Goal: Task Accomplishment & Management: Manage account settings

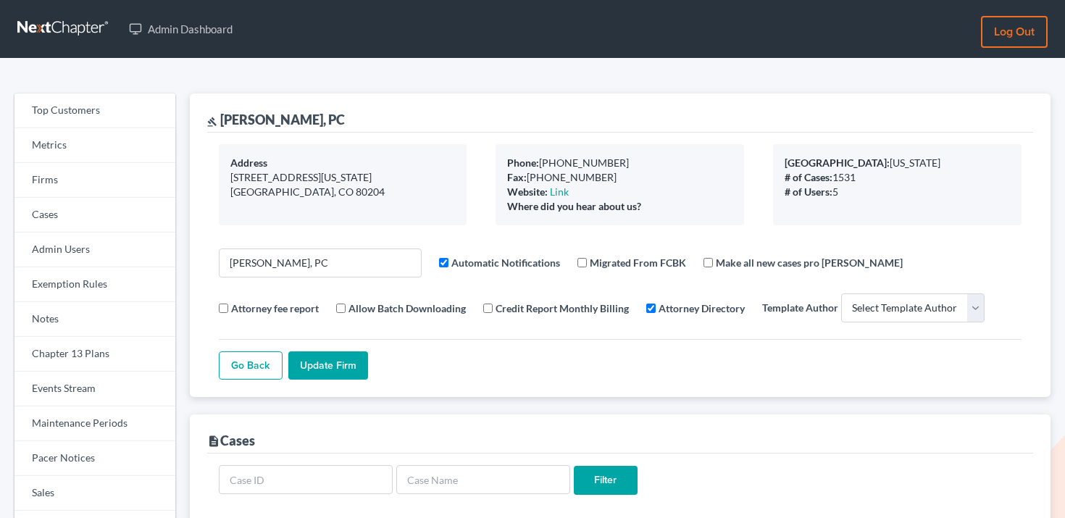
select select
click at [102, 170] on link "Firms" at bounding box center [94, 180] width 161 height 35
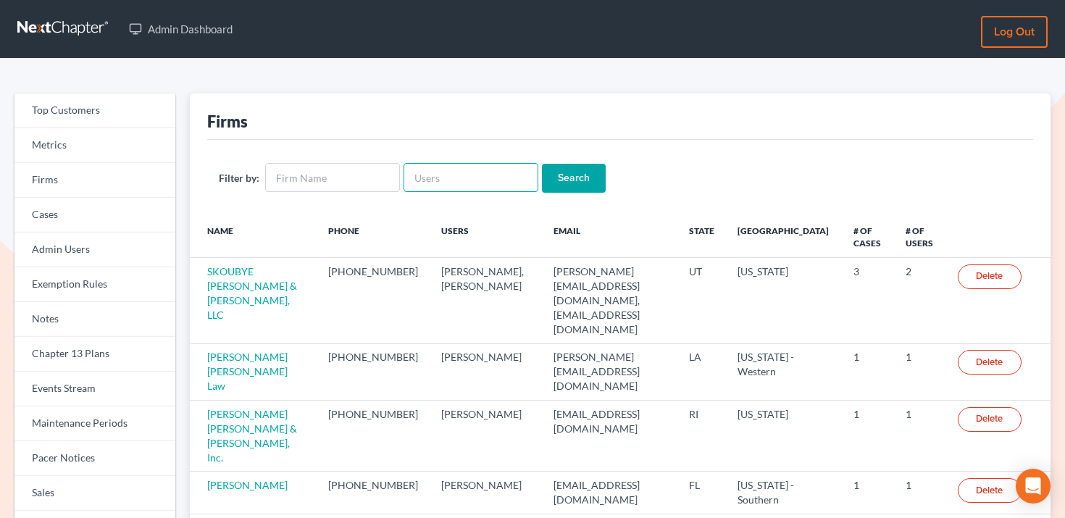
click at [477, 177] on input "text" at bounding box center [471, 177] width 135 height 29
paste input "[PERSON_NAME][EMAIL_ADDRESS][DOMAIN_NAME]"
type input "[PERSON_NAME][EMAIL_ADDRESS][DOMAIN_NAME]"
click at [551, 170] on input "Search" at bounding box center [574, 178] width 64 height 29
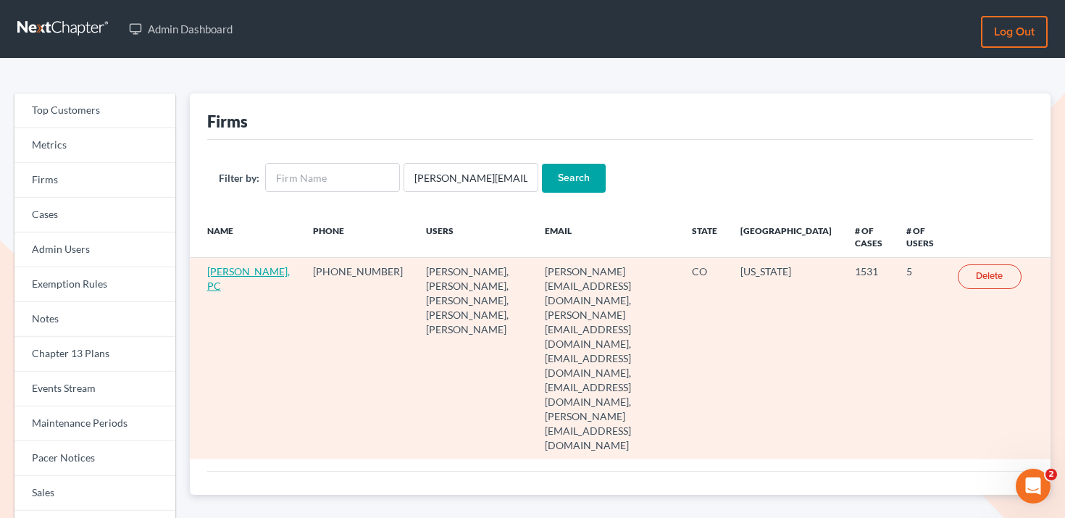
click at [225, 283] on link "[PERSON_NAME], PC" at bounding box center [248, 278] width 83 height 27
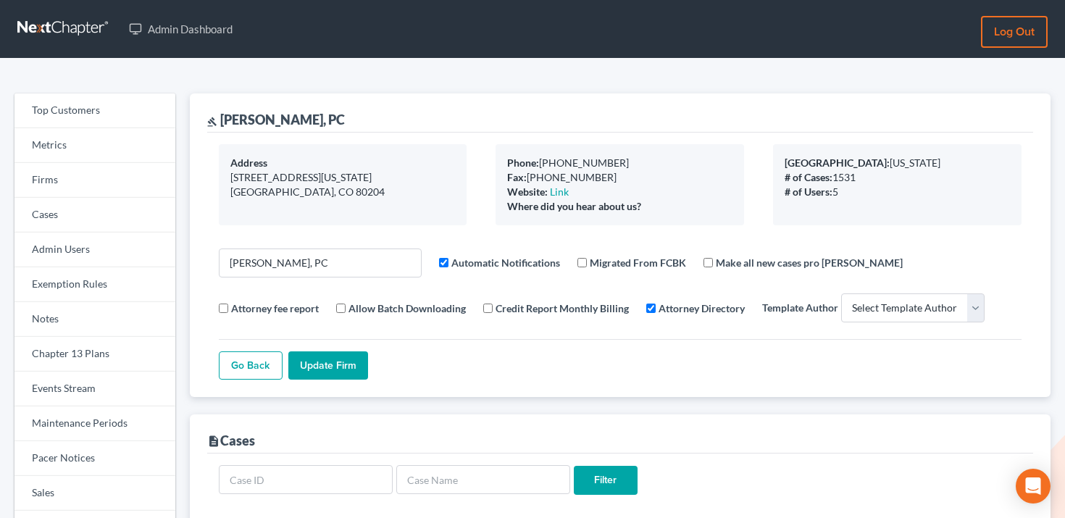
select select
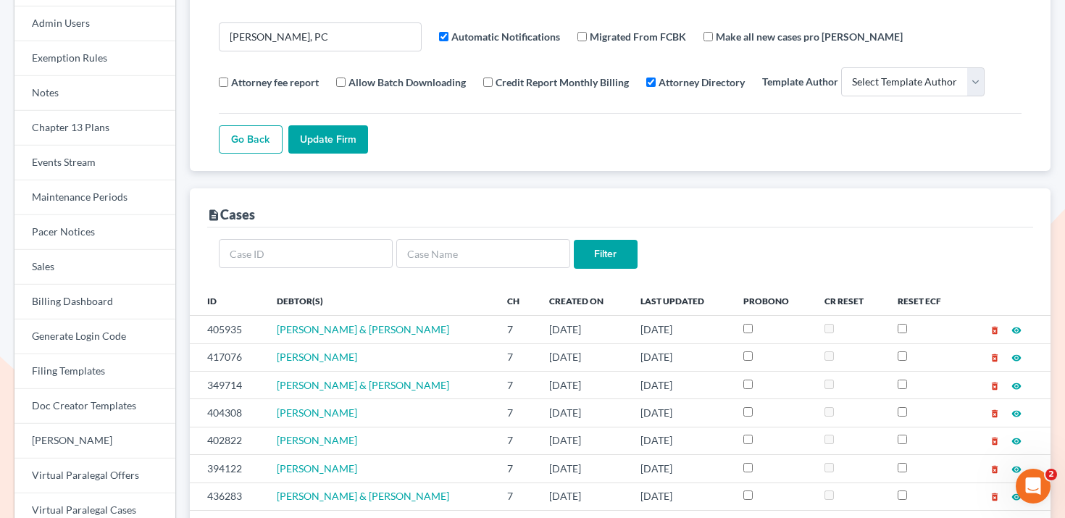
scroll to position [227, 0]
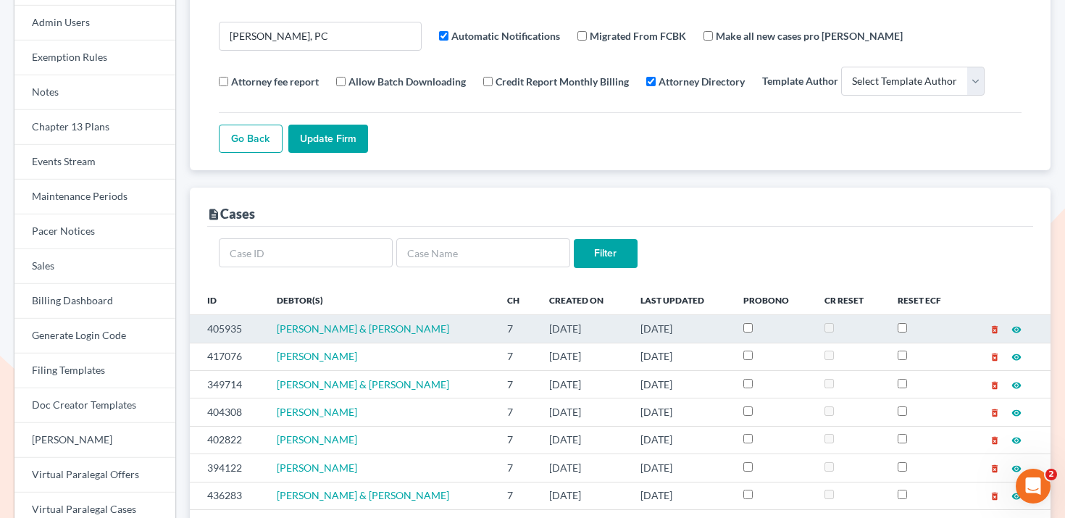
click at [216, 328] on td "405935" at bounding box center [227, 329] width 75 height 28
copy td "405935"
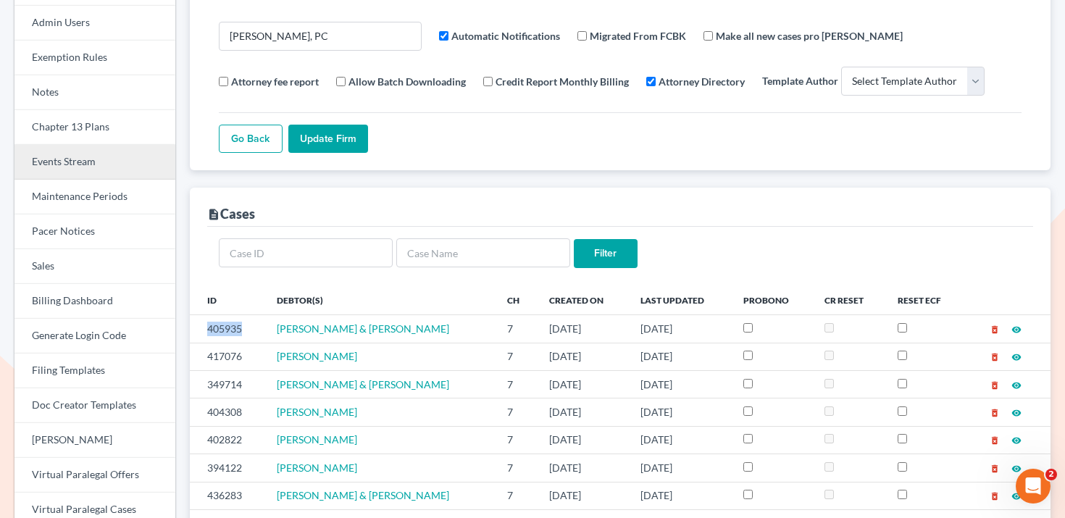
click at [99, 169] on link "Events Stream" at bounding box center [94, 162] width 161 height 35
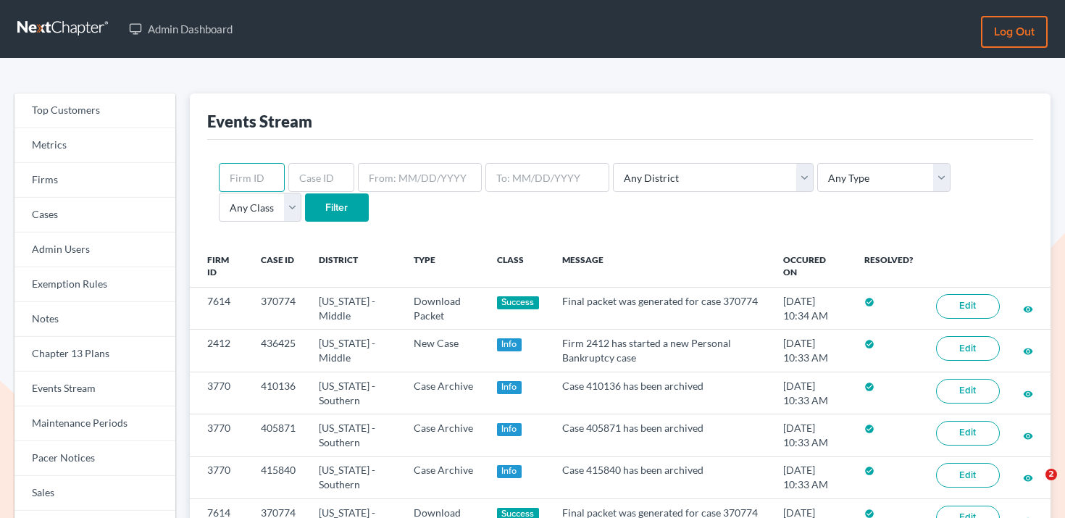
click at [257, 178] on input "text" at bounding box center [252, 177] width 66 height 29
click at [301, 178] on input "text" at bounding box center [321, 177] width 66 height 29
paste input "405935"
type input "405935"
click at [305, 209] on input "Filter" at bounding box center [337, 207] width 64 height 29
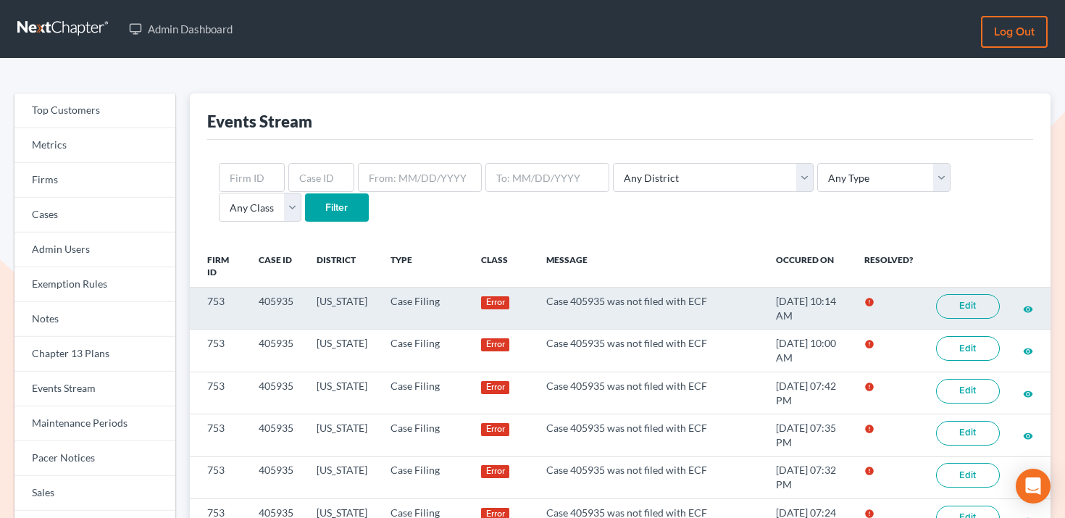
click at [963, 305] on link "Edit" at bounding box center [968, 306] width 64 height 25
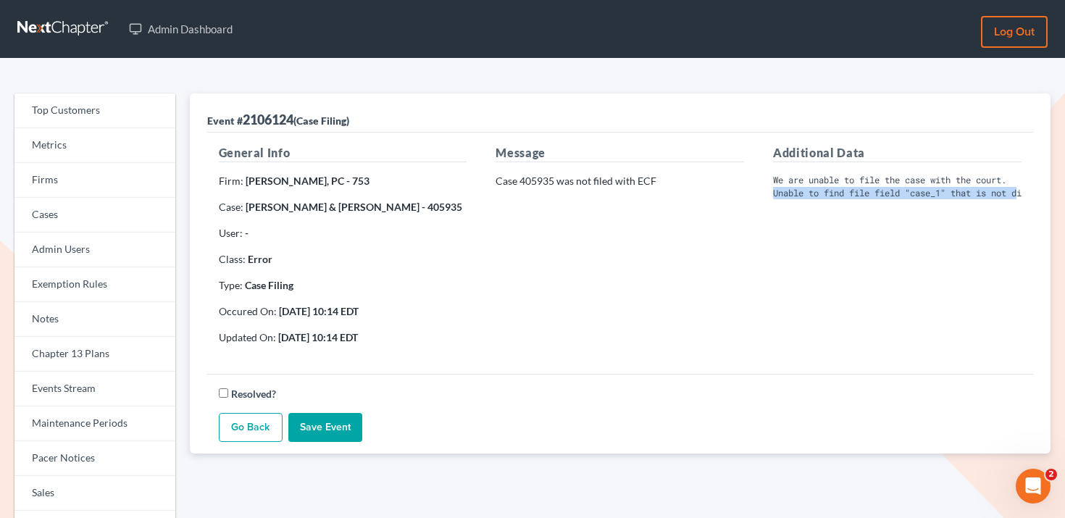
scroll to position [0, 44]
drag, startPoint x: 769, startPoint y: 194, endPoint x: 1033, endPoint y: 193, distance: 263.7
click at [1033, 193] on div "Additional Data We are unable to file the case with the court. Unable to find f…" at bounding box center [897, 250] width 277 height 212
copy pre "Unable to find file field "case_1" that is not disabled"
click at [426, 209] on strong "Andre Easterling & Ruth Easterling - 405935" at bounding box center [354, 207] width 217 height 12
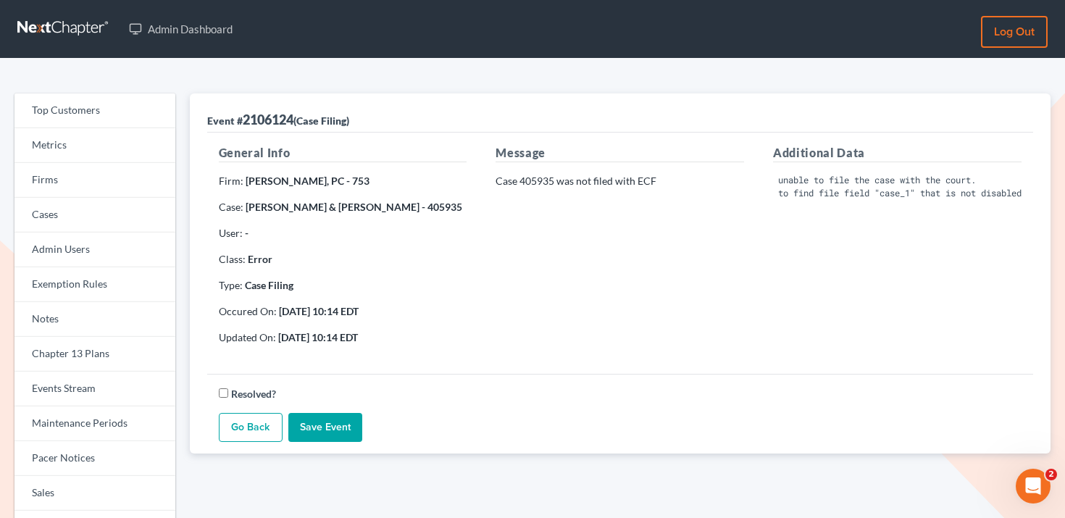
click at [426, 209] on strong "Andre Easterling & Ruth Easterling - 405935" at bounding box center [354, 207] width 217 height 12
copy strong "405935"
click at [67, 186] on link "Firms" at bounding box center [94, 180] width 161 height 35
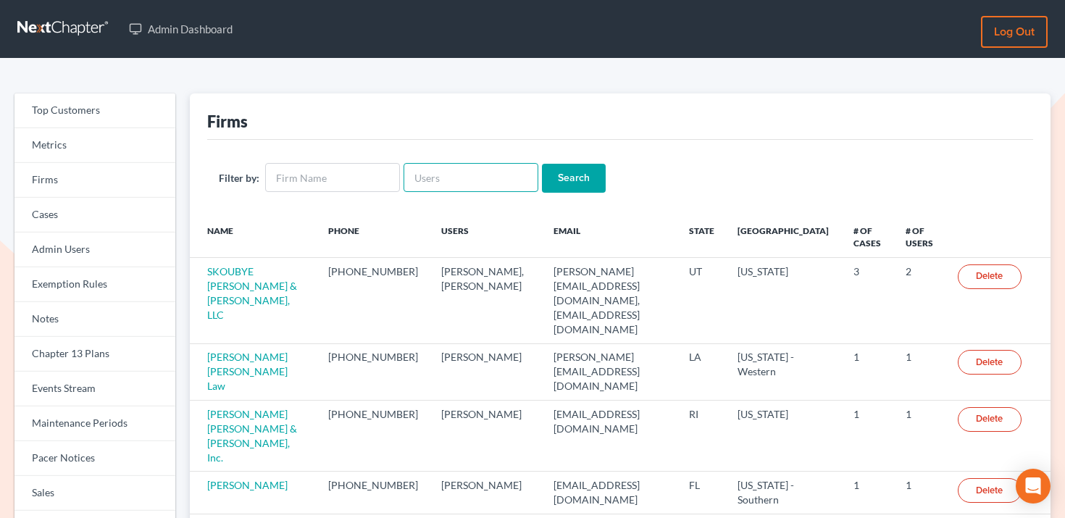
click at [479, 175] on input "text" at bounding box center [471, 177] width 135 height 29
paste input "shalah@newtomorrowlaw.com"
type input "shalah@newtomorrowlaw.com"
click at [572, 170] on input "Search" at bounding box center [574, 178] width 64 height 29
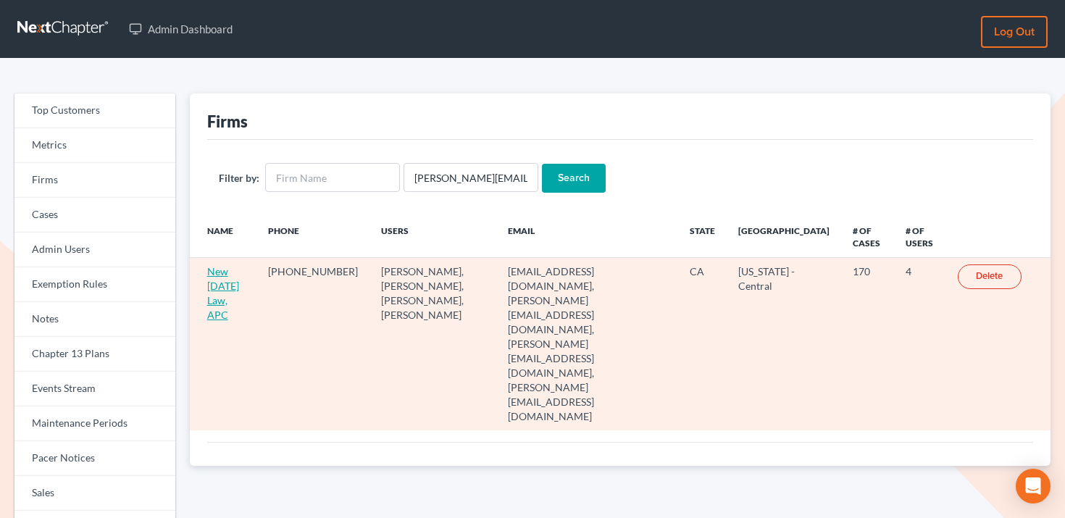
click at [228, 295] on link "New [DATE] Law, APC" at bounding box center [223, 293] width 32 height 56
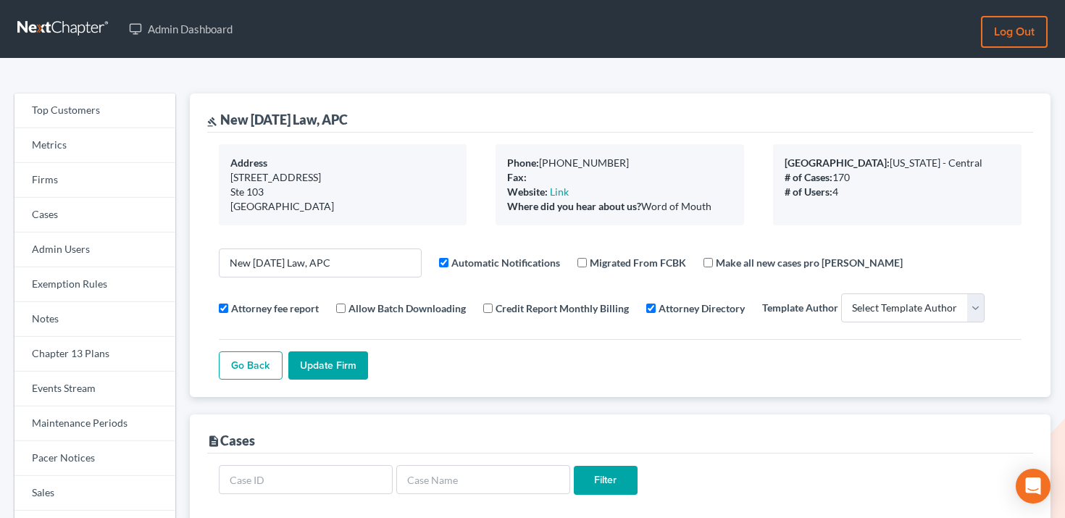
select select
drag, startPoint x: 863, startPoint y: 159, endPoint x: 969, endPoint y: 160, distance: 106.5
click at [969, 160] on div "[GEOGRAPHIC_DATA]: [US_STATE] - [GEOGRAPHIC_DATA]" at bounding box center [897, 163] width 225 height 14
copy div "[US_STATE] - Central"
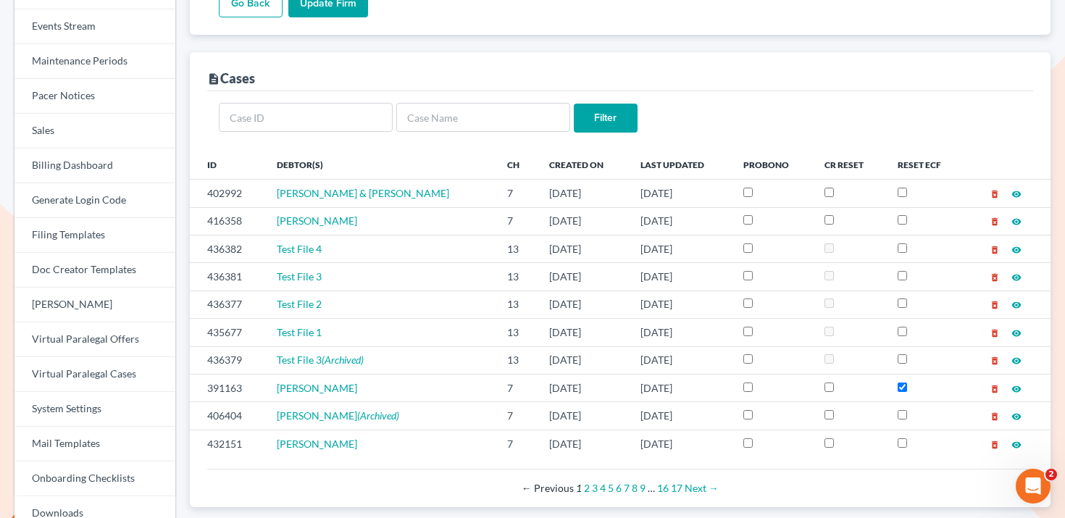
scroll to position [364, 0]
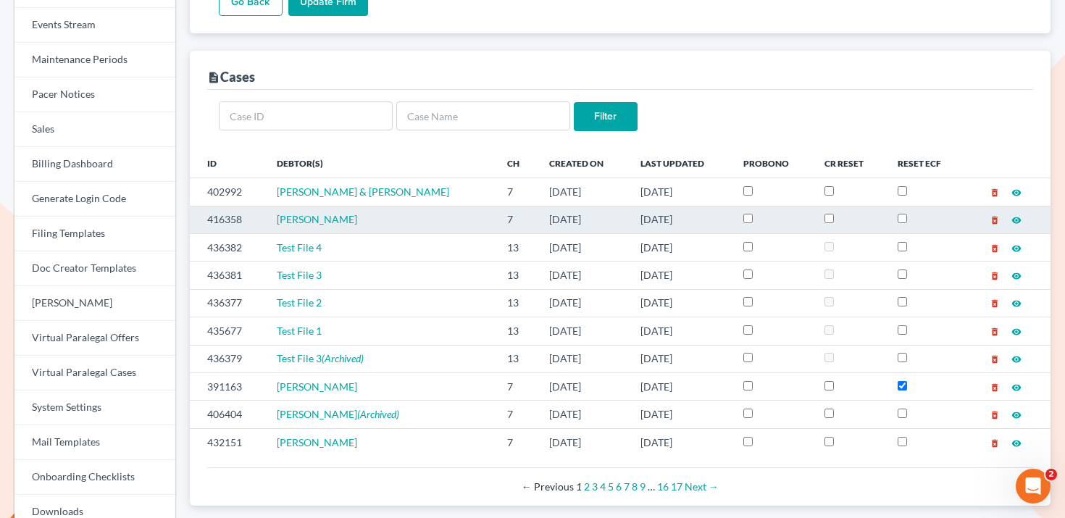
click at [219, 215] on td "416358" at bounding box center [227, 220] width 75 height 28
copy td "416358"
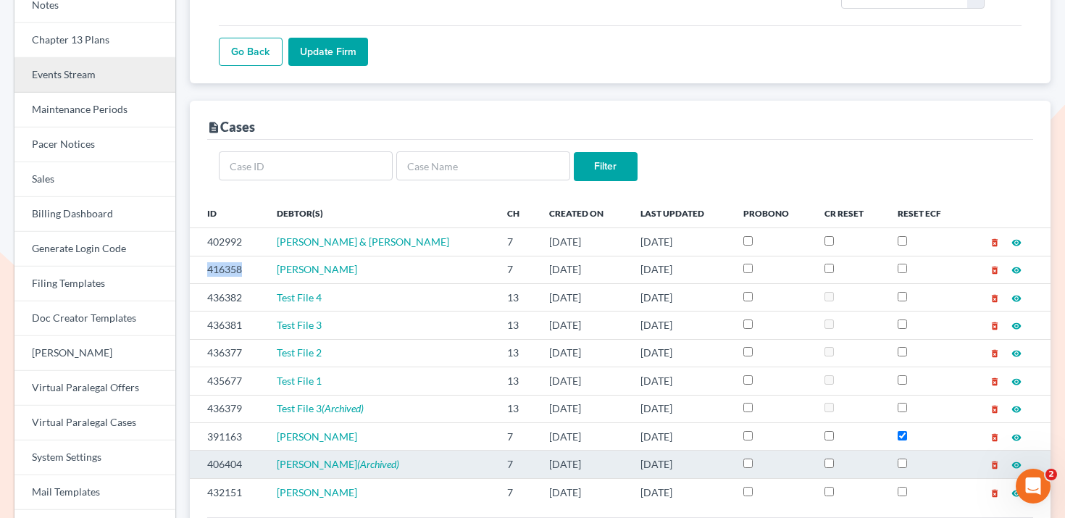
scroll to position [321, 0]
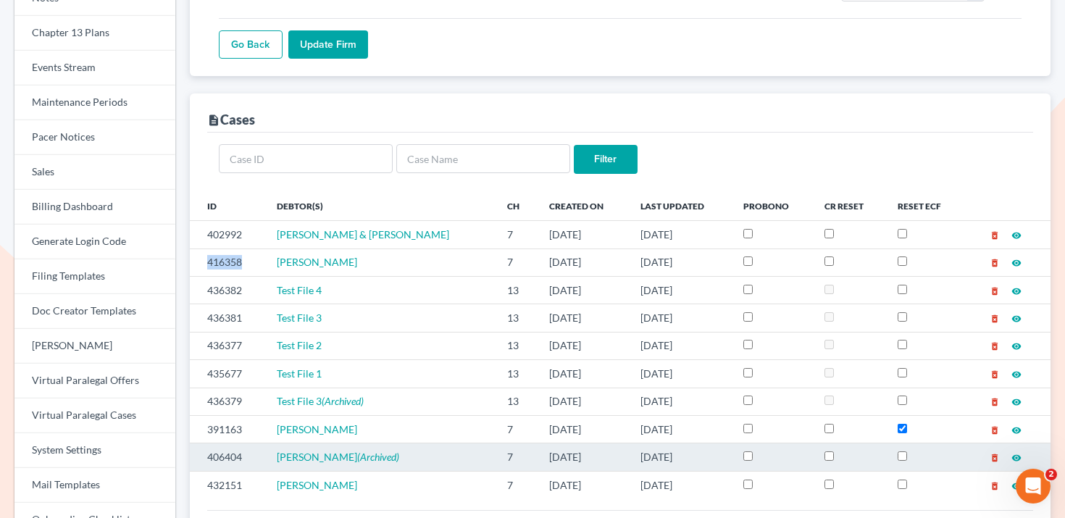
click at [227, 456] on td "406404" at bounding box center [227, 457] width 75 height 28
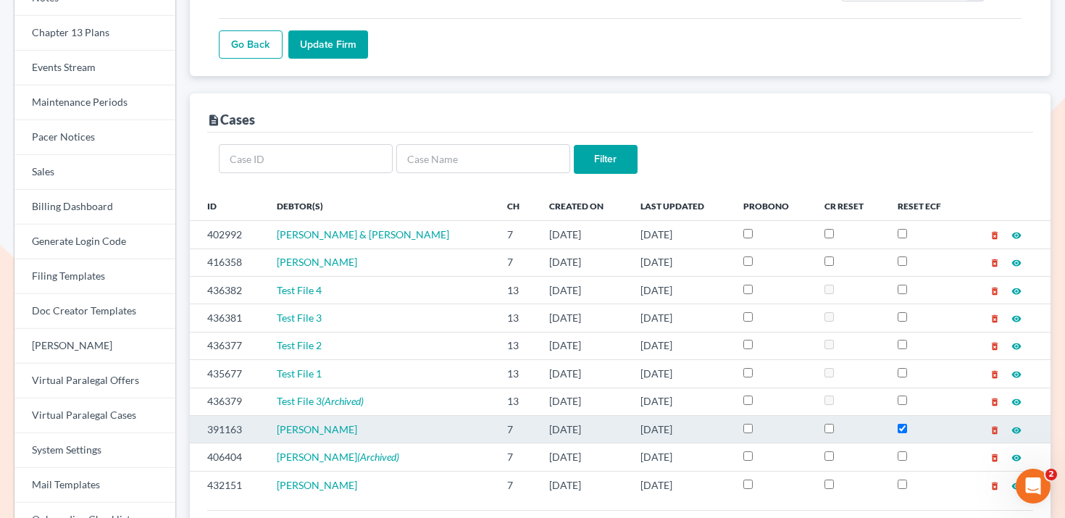
click at [227, 429] on td "391163" at bounding box center [227, 429] width 75 height 28
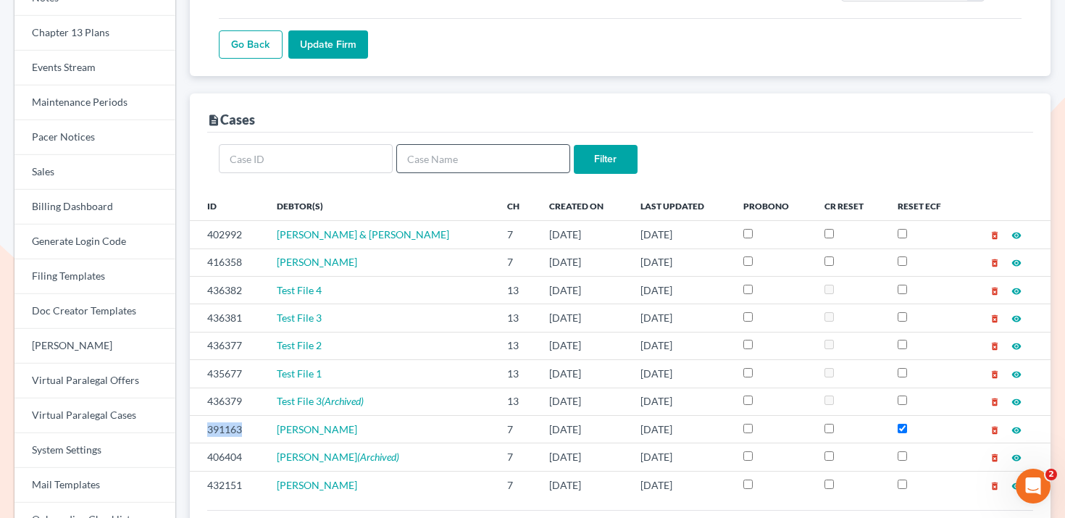
copy td "391163"
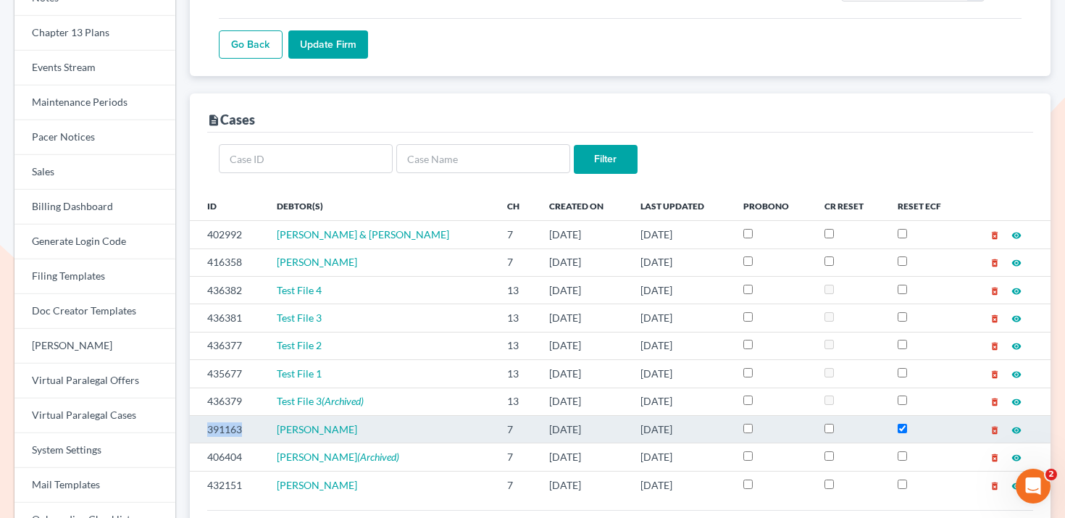
copy td "391163"
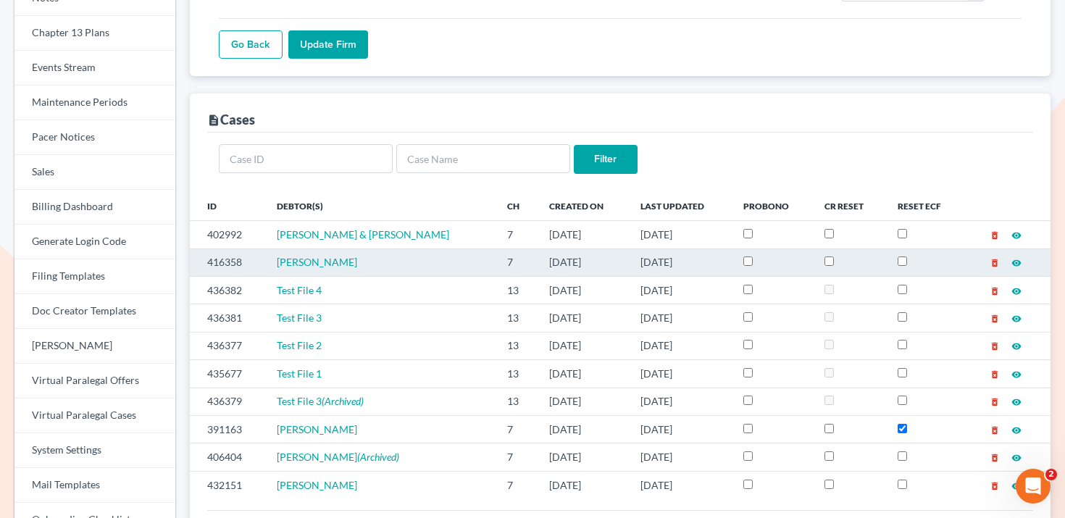
click at [235, 262] on td "416358" at bounding box center [227, 263] width 75 height 28
copy td "416358"
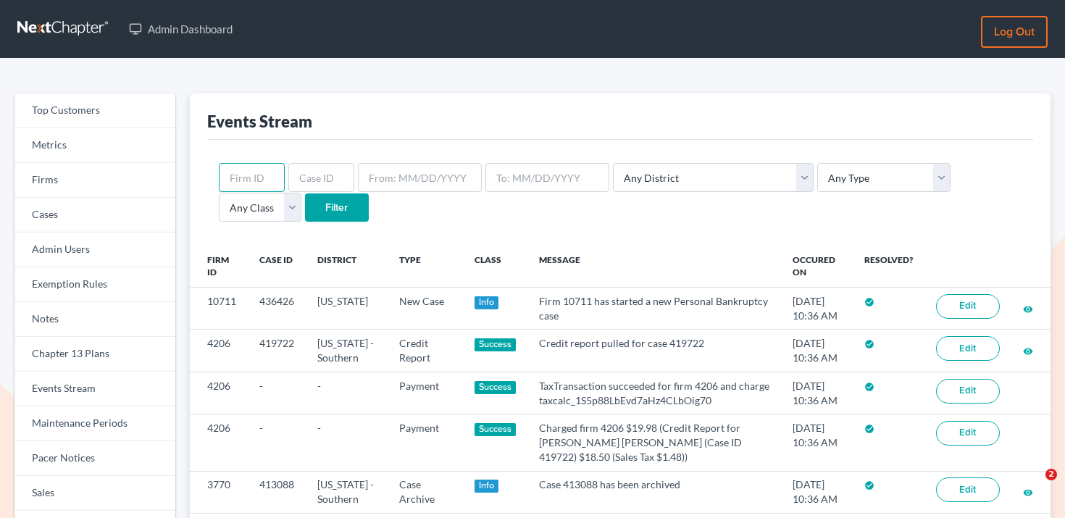
click at [257, 183] on input "text" at bounding box center [252, 177] width 66 height 29
click at [326, 169] on input "text" at bounding box center [321, 177] width 66 height 29
paste input "416358"
type input "416358"
click at [305, 208] on input "Filter" at bounding box center [337, 207] width 64 height 29
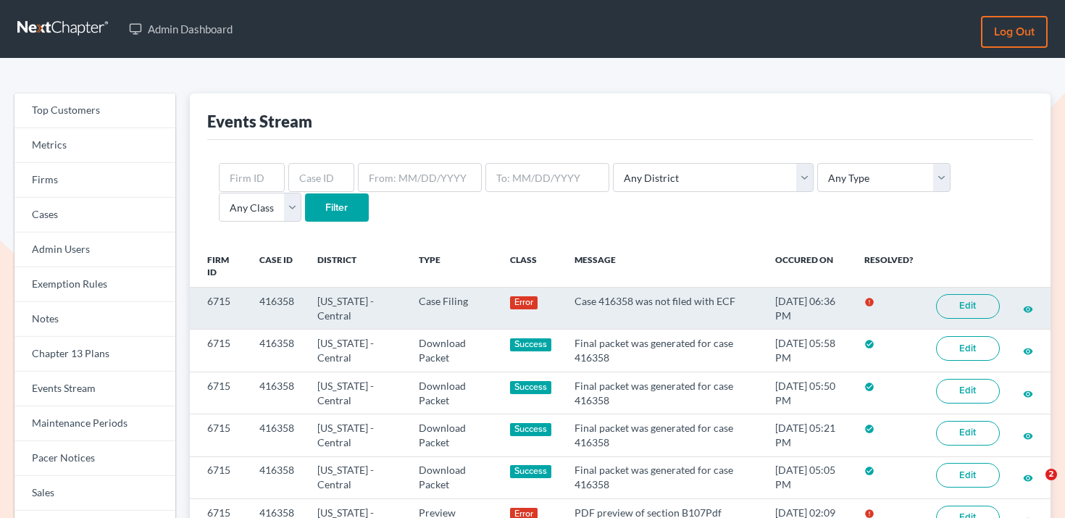
click at [972, 303] on link "Edit" at bounding box center [968, 306] width 64 height 25
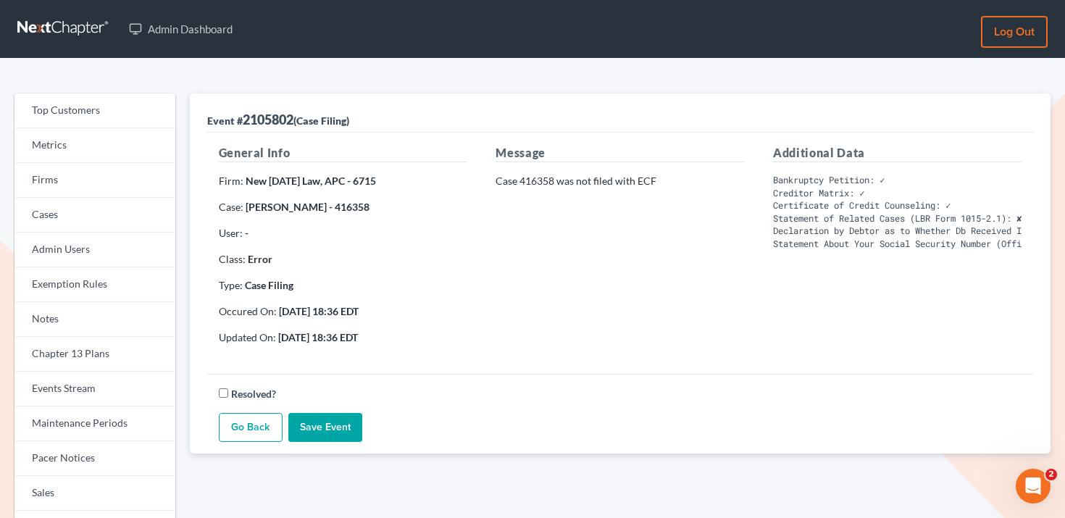
scroll to position [20, 0]
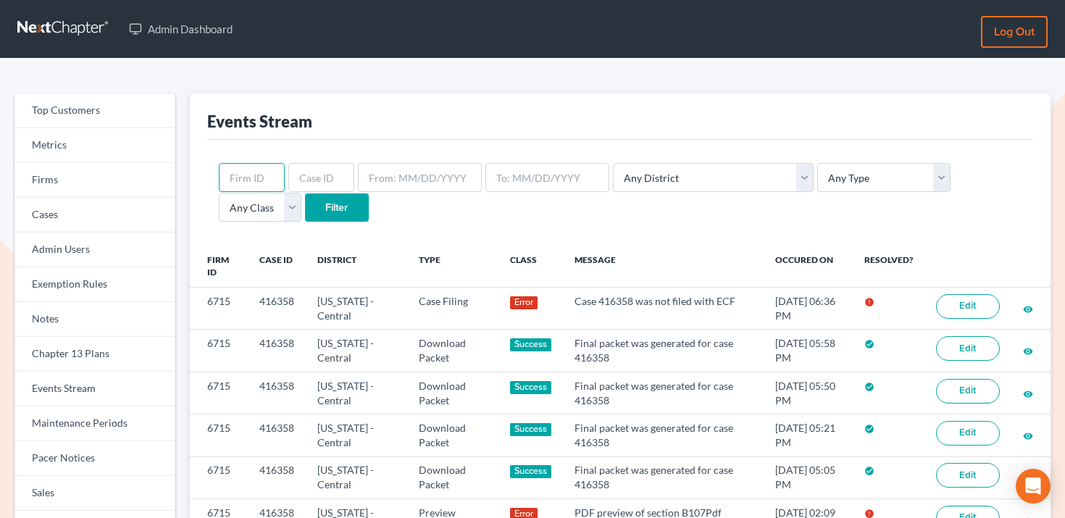
click at [260, 175] on input "text" at bounding box center [252, 177] width 66 height 29
click at [308, 176] on input "text" at bounding box center [321, 177] width 66 height 29
paste input "391163"
type input "391163"
click at [305, 205] on input "Filter" at bounding box center [337, 207] width 64 height 29
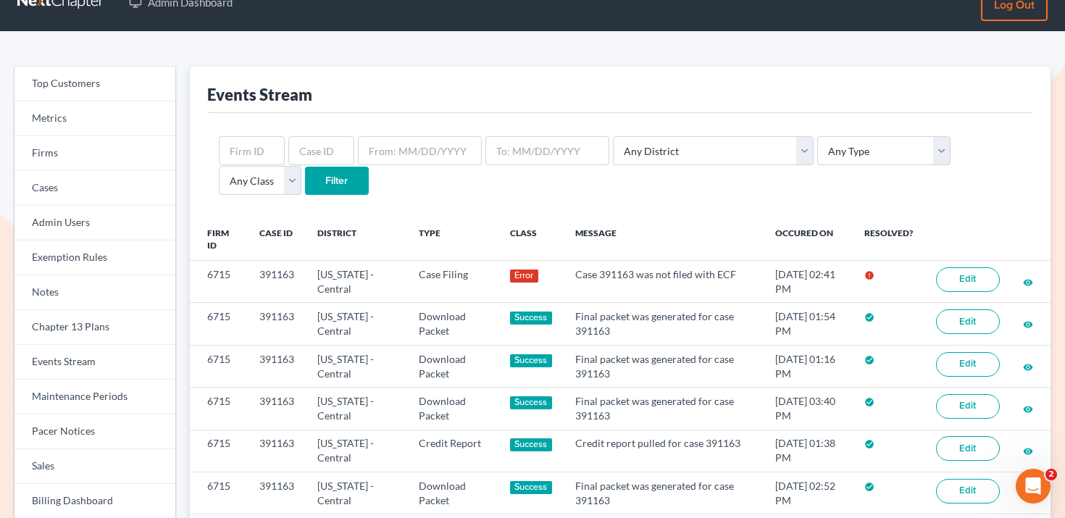
scroll to position [30, 0]
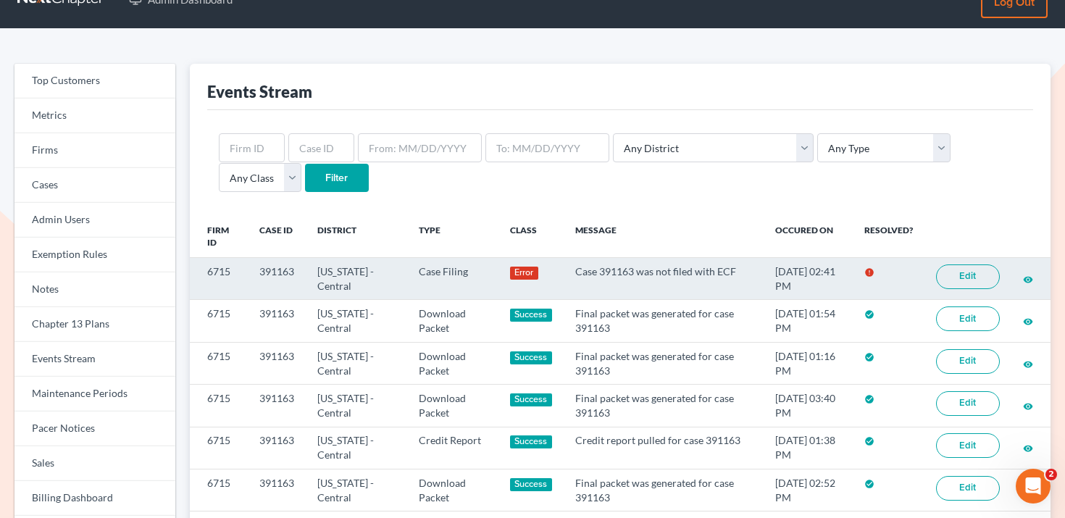
click at [947, 275] on link "Edit" at bounding box center [968, 276] width 64 height 25
click at [970, 274] on link "Edit" at bounding box center [968, 276] width 64 height 25
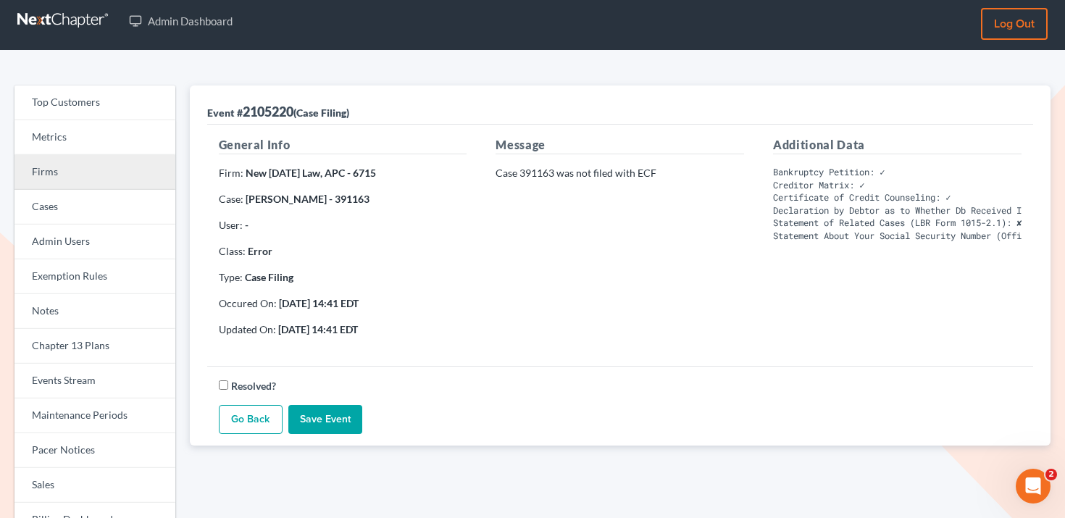
click at [82, 170] on link "Firms" at bounding box center [94, 172] width 161 height 35
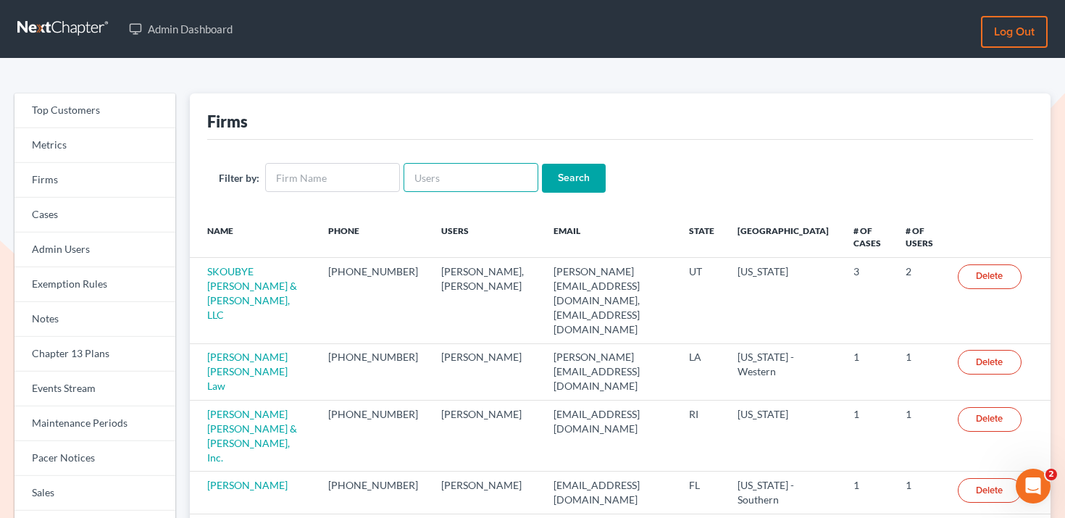
click at [427, 168] on input "text" at bounding box center [471, 177] width 135 height 29
paste input "lauren@henkelsbaker.com"
type input "lauren@henkelsbaker.com"
click at [545, 178] on input "Search" at bounding box center [574, 178] width 64 height 29
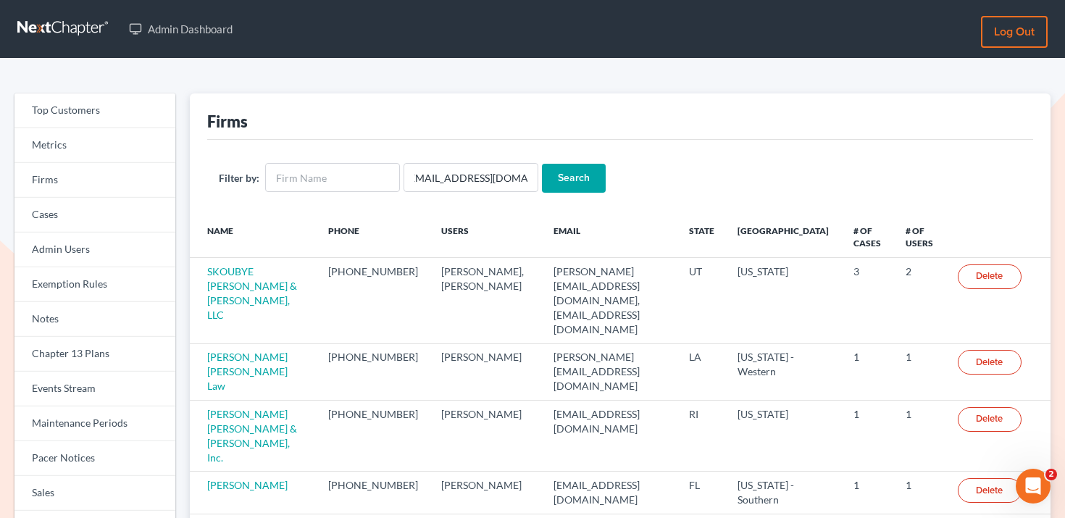
scroll to position [0, 0]
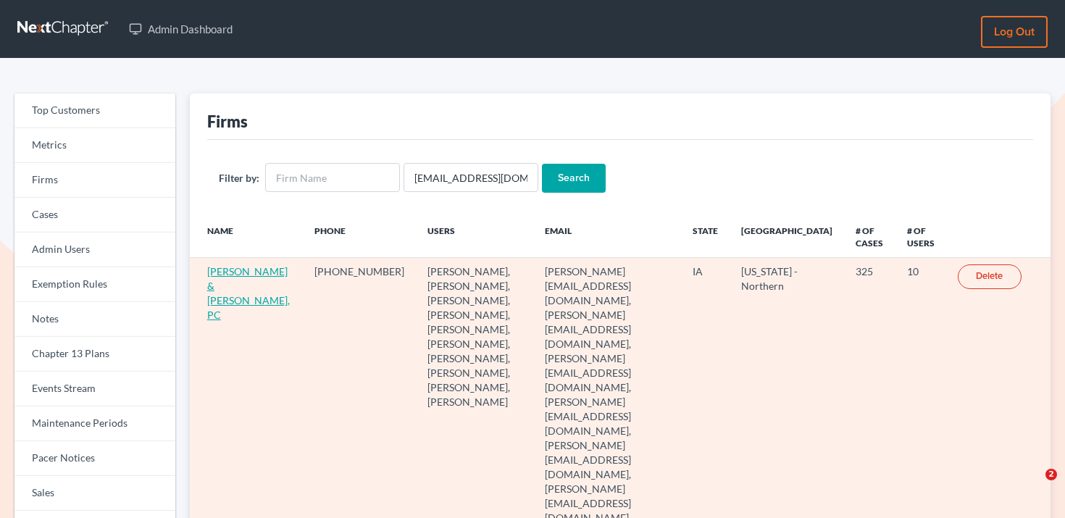
click at [226, 277] on link "[PERSON_NAME] & [PERSON_NAME], PC" at bounding box center [248, 293] width 83 height 56
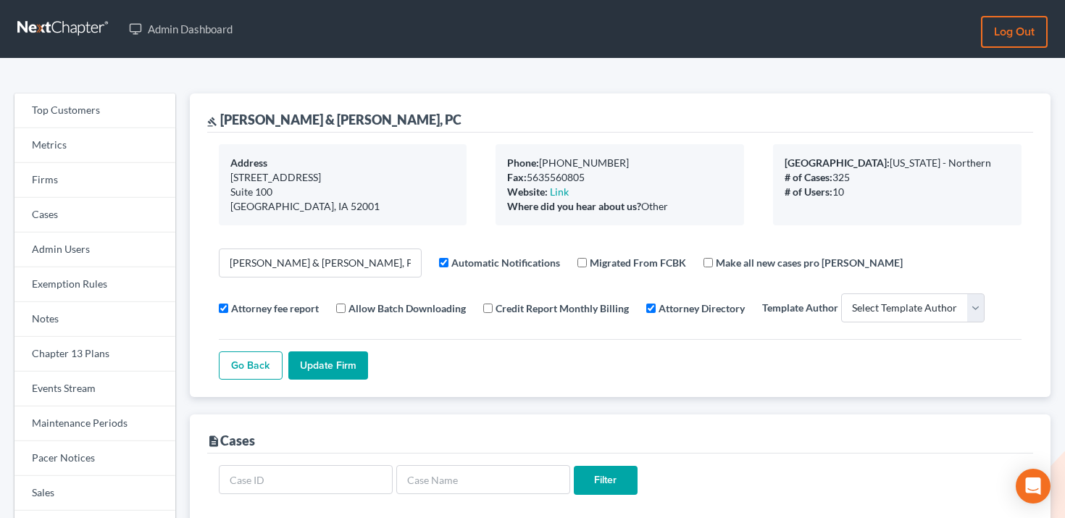
select select
drag, startPoint x: 861, startPoint y: 162, endPoint x: 949, endPoint y: 161, distance: 87.7
click at [949, 161] on div "Primary District: Iowa - Northern" at bounding box center [897, 163] width 225 height 14
copy div "Iowa - Northern"
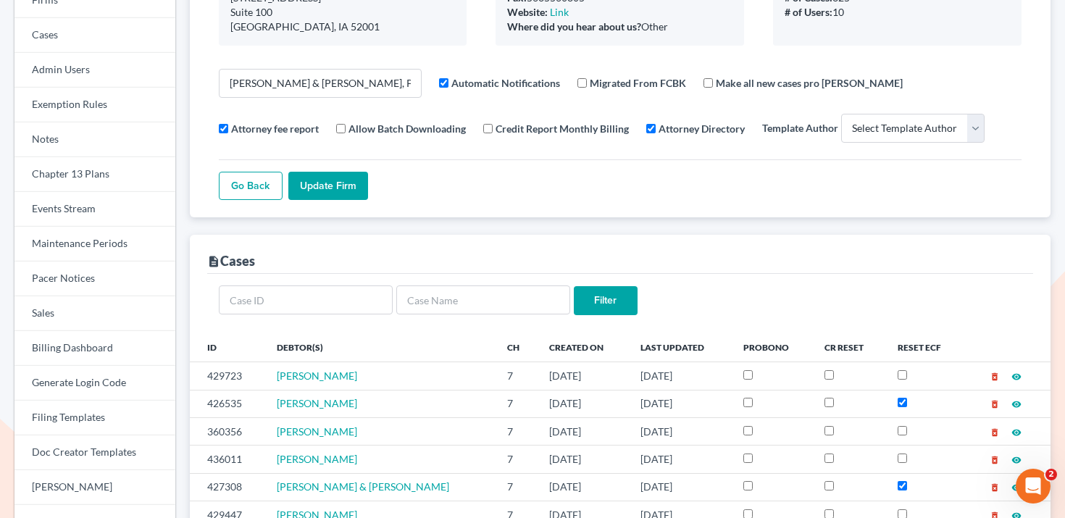
scroll to position [423, 0]
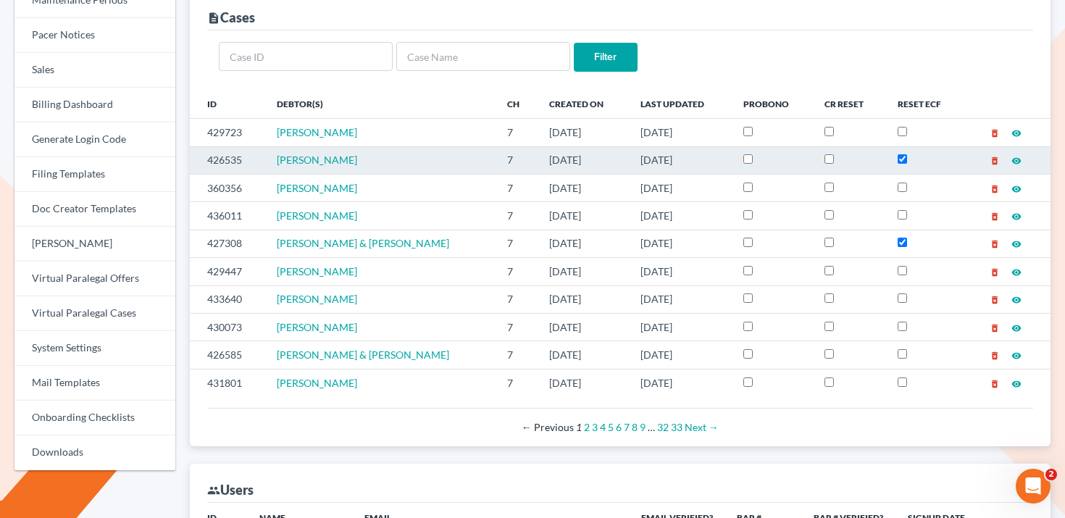
click at [214, 159] on td "426535" at bounding box center [227, 160] width 75 height 28
copy td "426535"
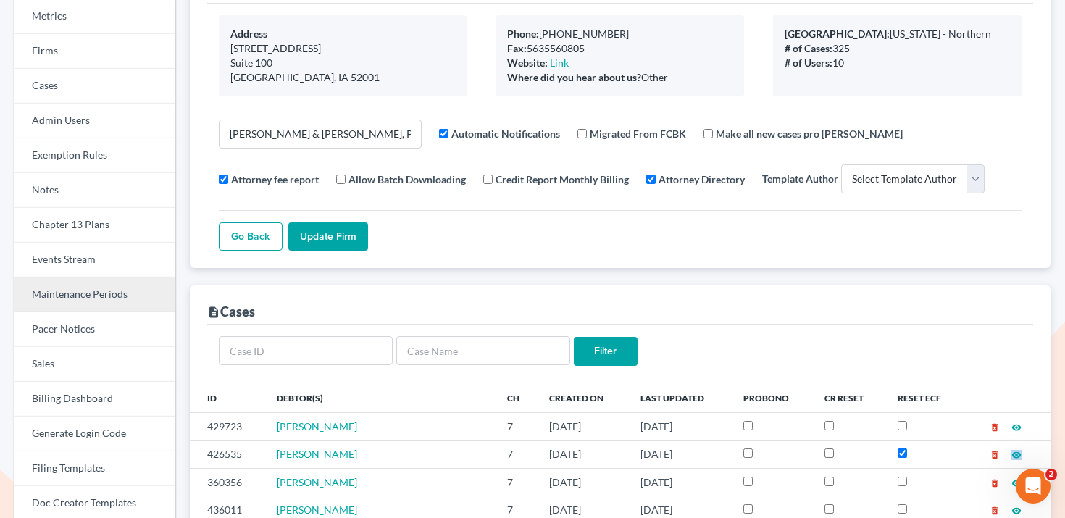
scroll to position [123, 0]
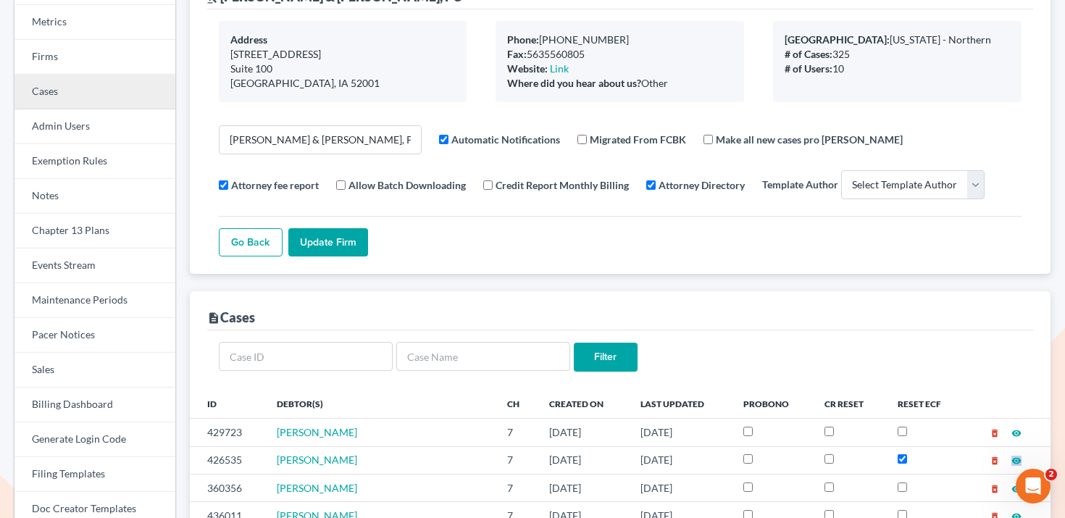
click at [107, 81] on link "Cases" at bounding box center [94, 92] width 161 height 35
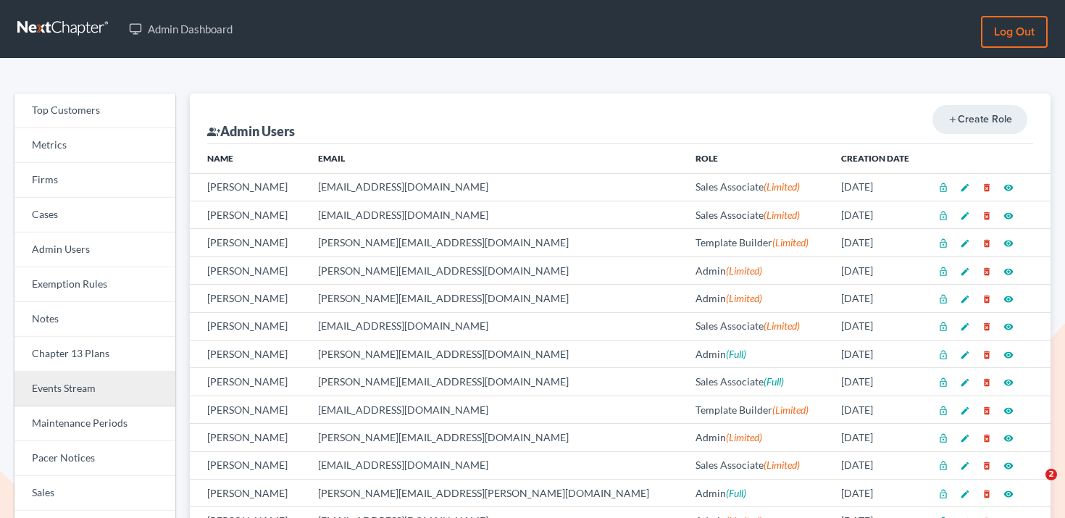
click at [110, 383] on link "Events Stream" at bounding box center [94, 389] width 161 height 35
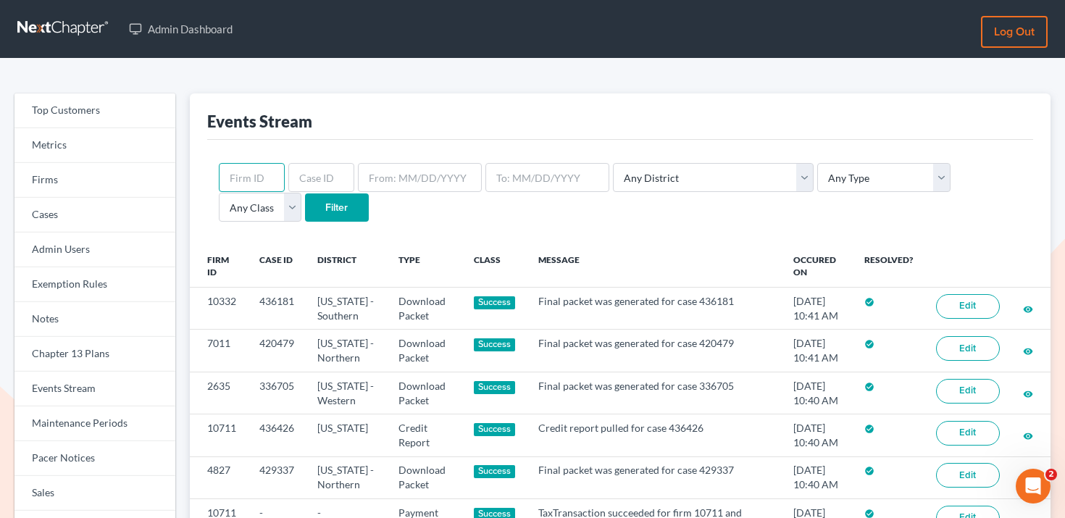
click at [259, 181] on input "text" at bounding box center [252, 177] width 66 height 29
click at [315, 180] on input "text" at bounding box center [321, 177] width 66 height 29
paste input "426535"
type input "426535"
click at [305, 210] on input "Filter" at bounding box center [337, 207] width 64 height 29
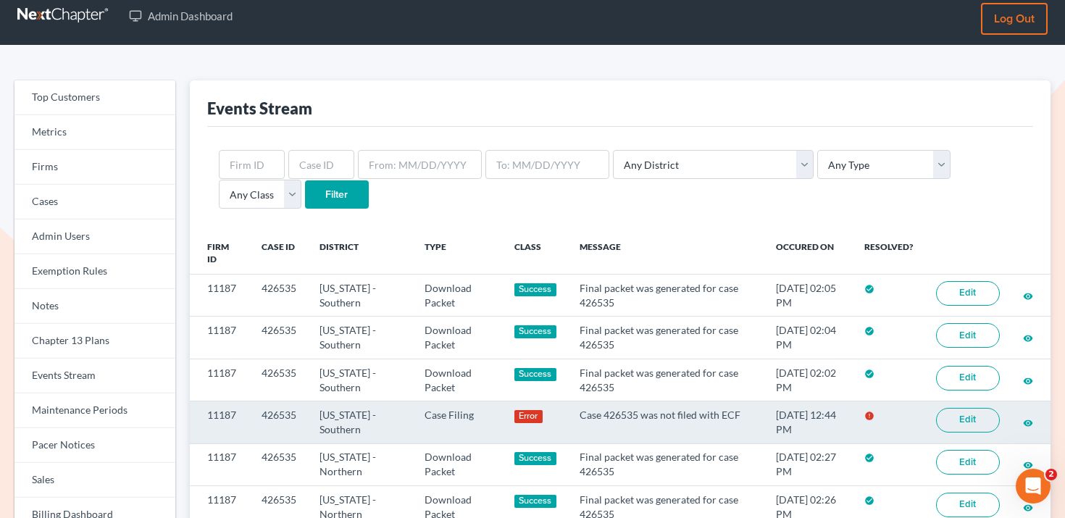
scroll to position [14, 0]
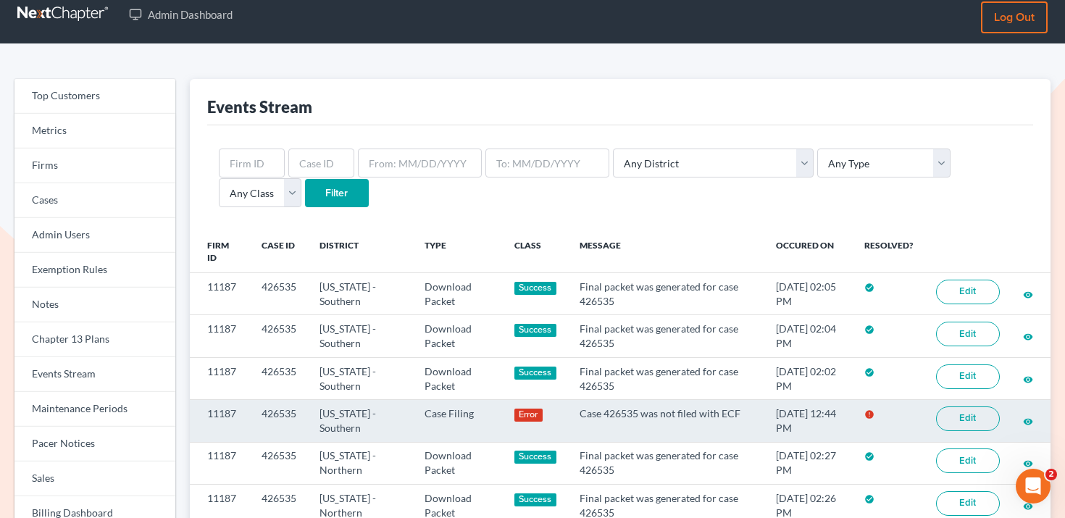
click at [961, 420] on link "Edit" at bounding box center [968, 418] width 64 height 25
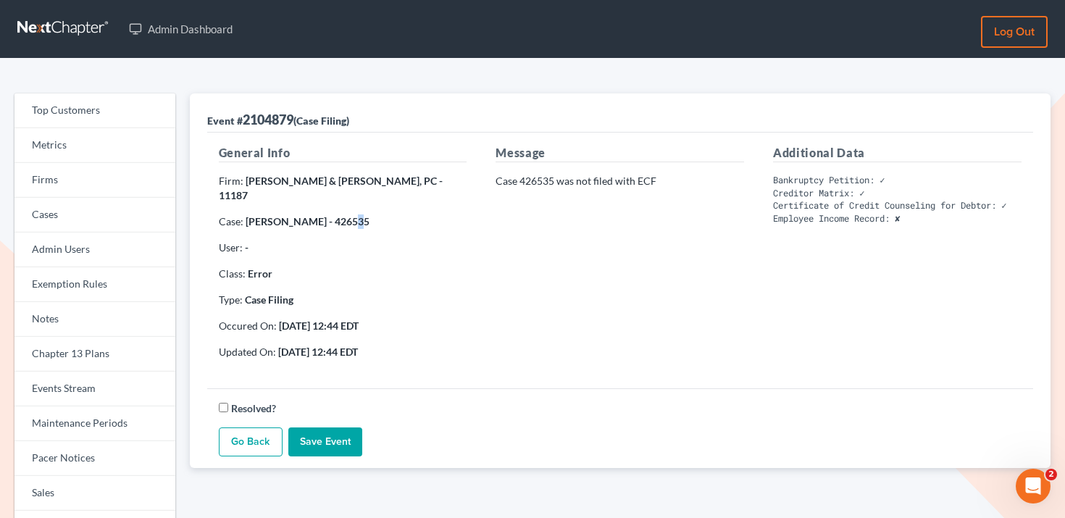
click at [343, 215] on strong "Stacey Evenson - 426535" at bounding box center [308, 221] width 124 height 12
click at [340, 215] on strong "Stacey Evenson - 426535" at bounding box center [308, 221] width 124 height 12
copy strong "426535"
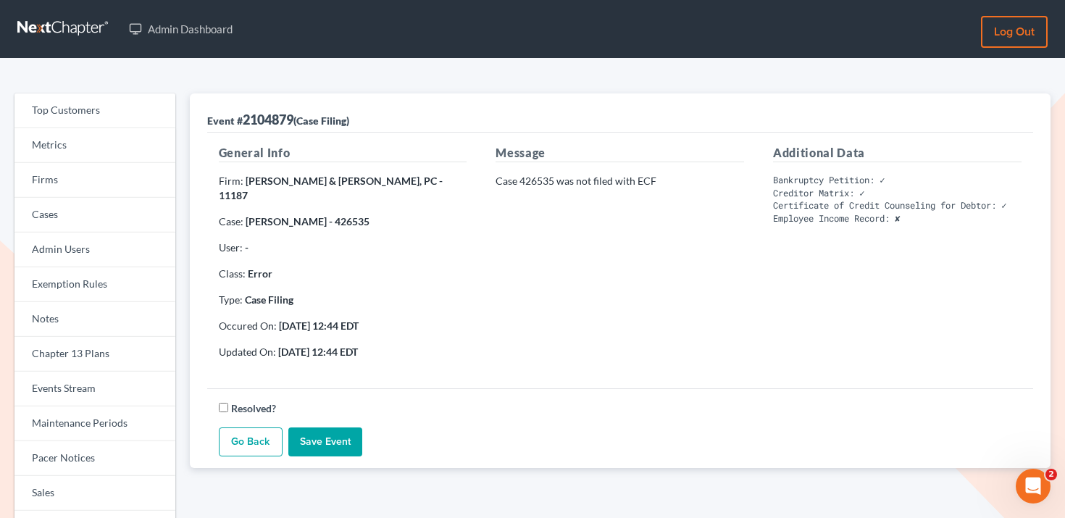
click at [246, 427] on link "Go Back" at bounding box center [251, 441] width 64 height 29
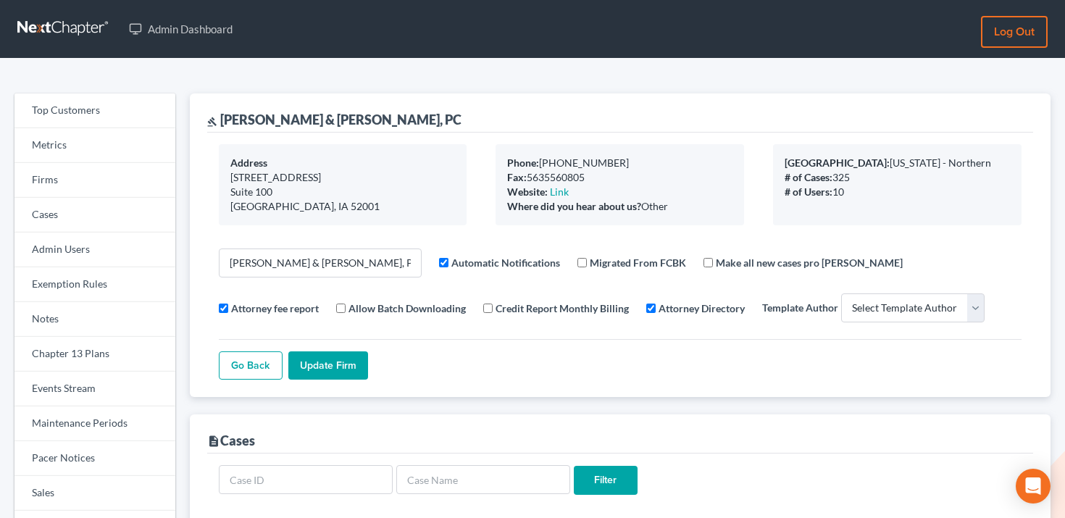
select select
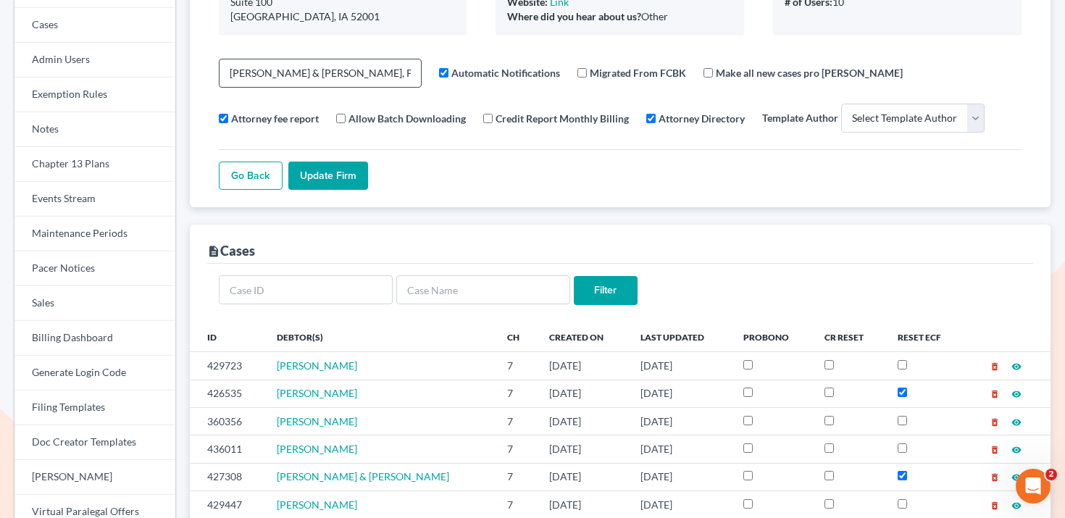
scroll to position [211, 0]
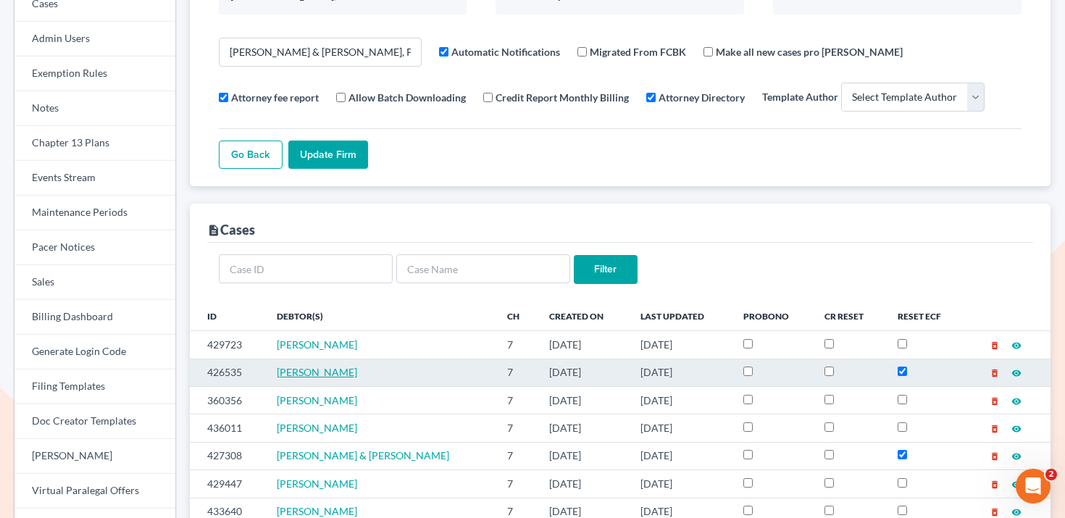
click at [333, 376] on span "[PERSON_NAME]" at bounding box center [317, 372] width 80 height 12
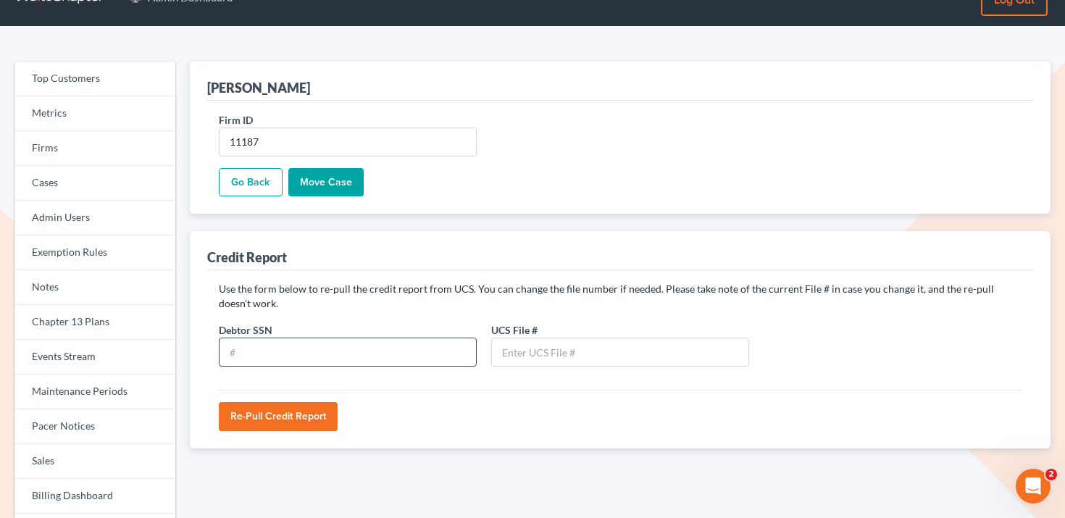
scroll to position [36, 0]
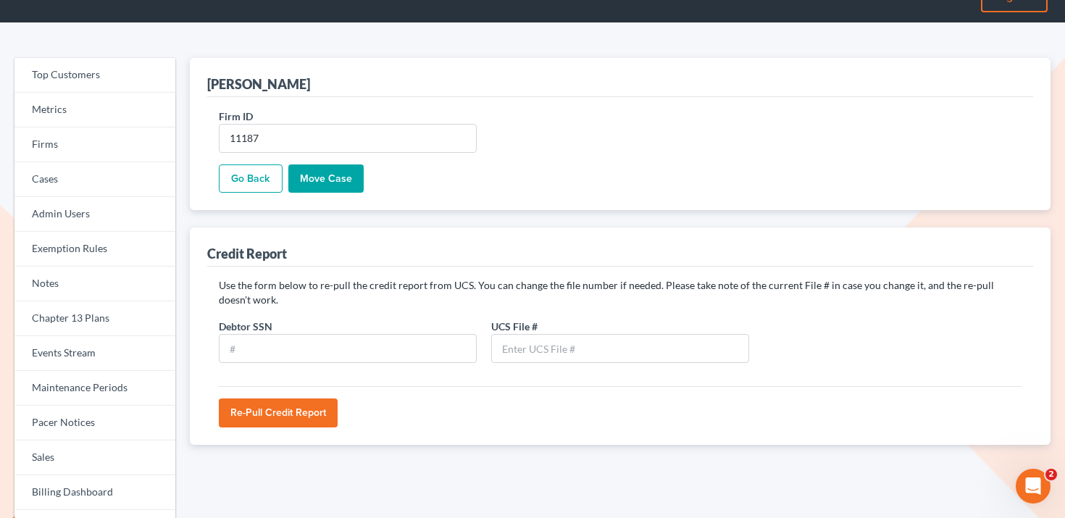
click at [238, 183] on link "Go Back" at bounding box center [251, 178] width 64 height 29
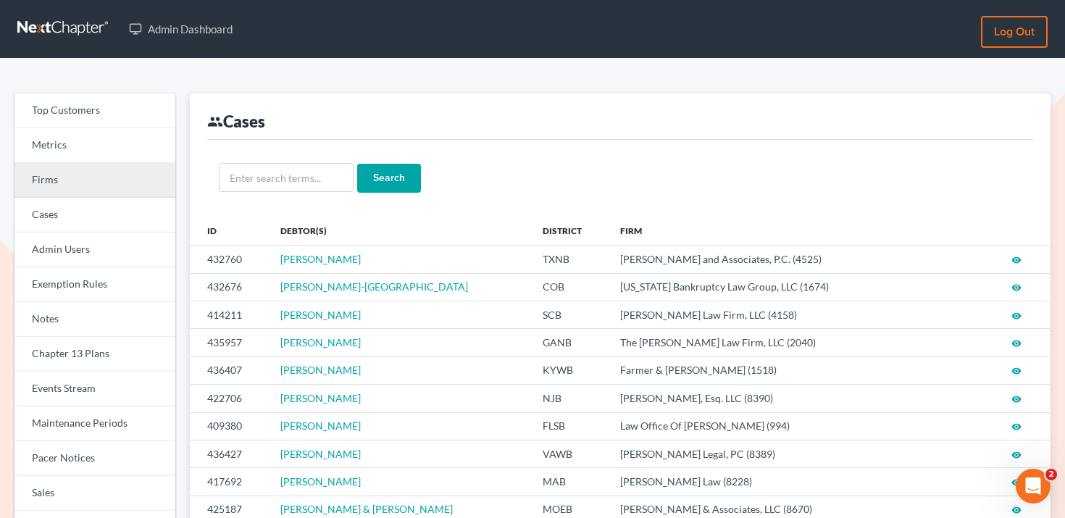
click at [112, 182] on link "Firms" at bounding box center [94, 180] width 161 height 35
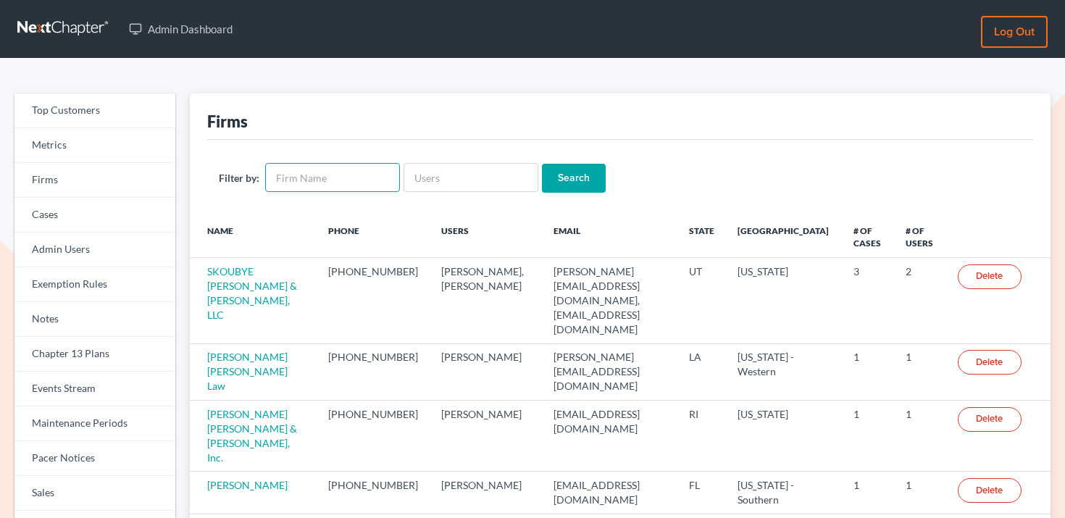
click at [293, 180] on input "text" at bounding box center [332, 177] width 135 height 29
paste input "[PERSON_NAME] Law"
type input "[PERSON_NAME] Law"
click at [577, 175] on input "Search" at bounding box center [574, 178] width 64 height 29
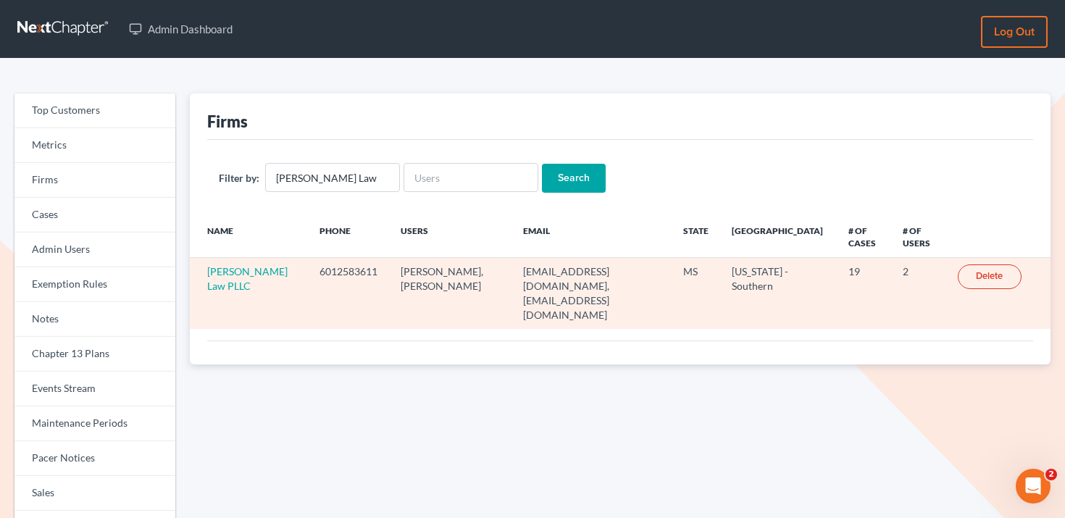
click at [269, 277] on td "Longmire Law PLLC" at bounding box center [249, 293] width 118 height 71
click at [260, 275] on link "Longmire Law PLLC" at bounding box center [247, 278] width 80 height 27
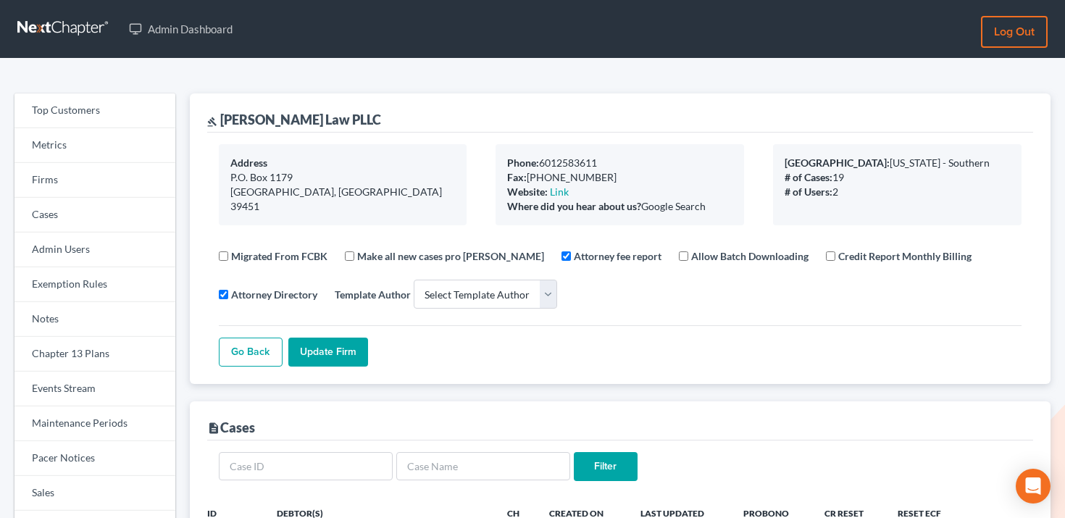
select select
click at [109, 176] on link "Firms" at bounding box center [94, 180] width 161 height 35
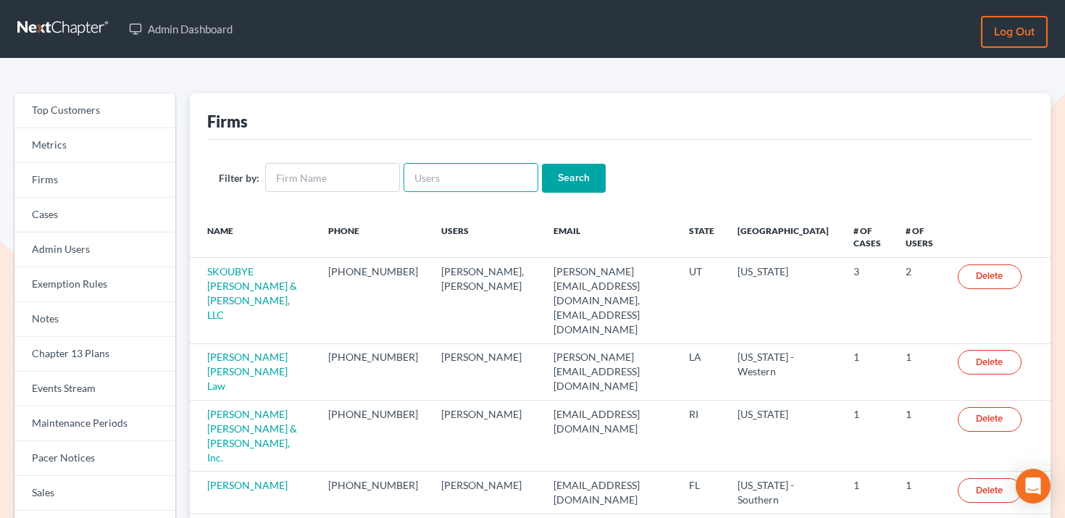
click at [447, 178] on input "text" at bounding box center [471, 177] width 135 height 29
paste input "[EMAIL_ADDRESS][DOMAIN_NAME]"
type input "[EMAIL_ADDRESS][DOMAIN_NAME]"
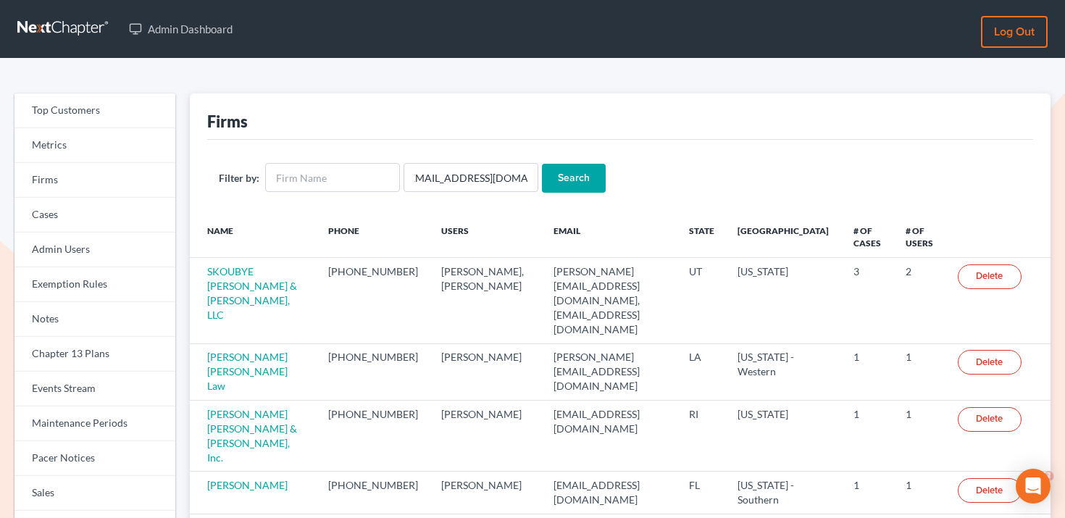
click at [554, 181] on input "Search" at bounding box center [574, 178] width 64 height 29
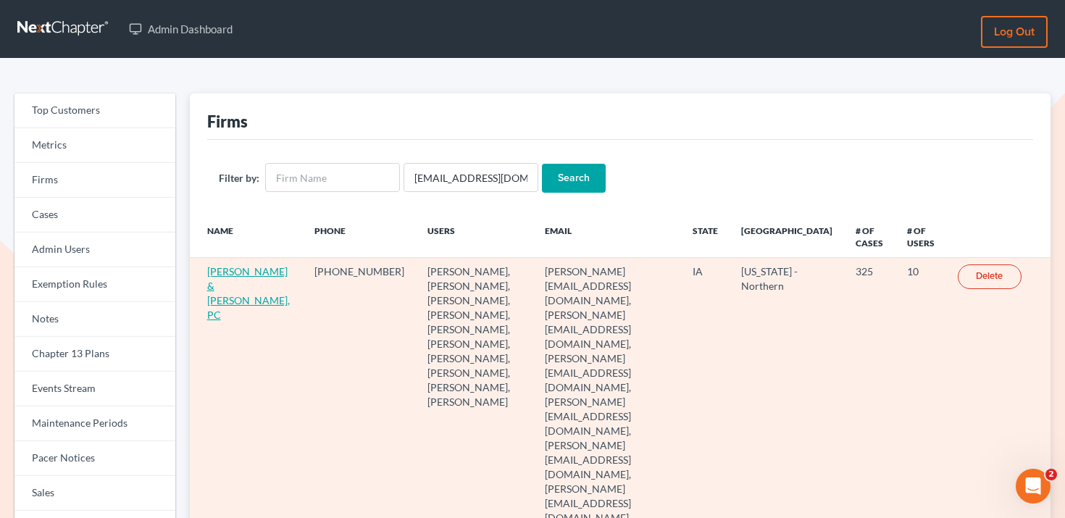
click at [220, 281] on link "[PERSON_NAME] & [PERSON_NAME], PC" at bounding box center [248, 293] width 83 height 56
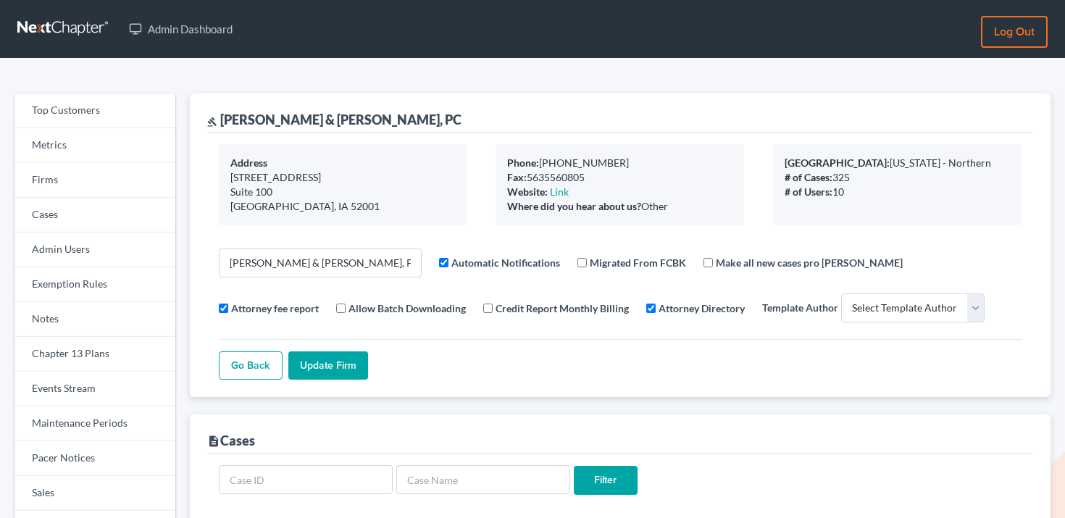
select select
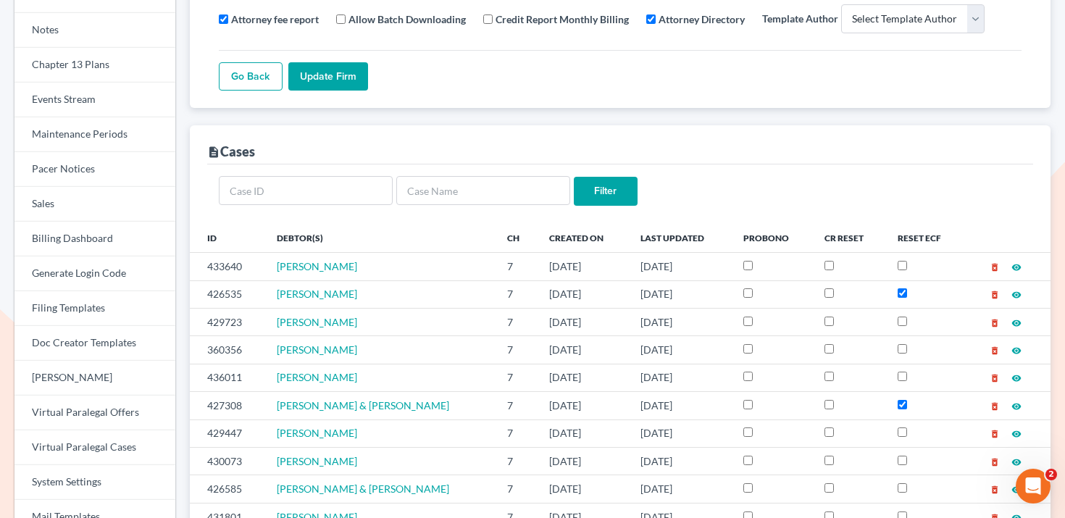
scroll to position [293, 0]
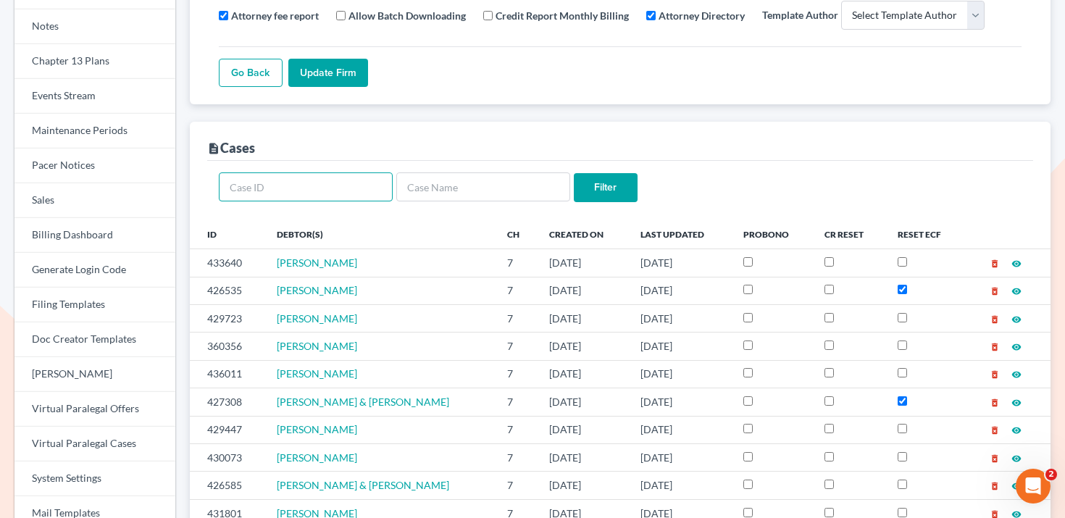
click at [348, 193] on input "text" at bounding box center [306, 186] width 174 height 29
type input "2"
click at [119, 246] on link "Billing Dashboard" at bounding box center [94, 235] width 161 height 35
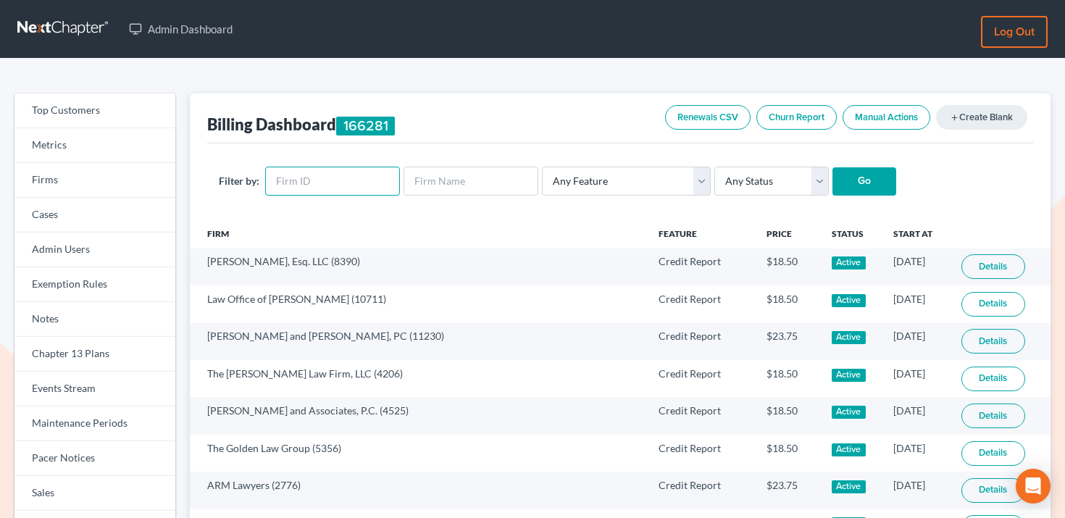
click at [285, 173] on input "text" at bounding box center [332, 181] width 135 height 29
paste input "11187"
type input "11187"
click at [854, 188] on input "Go" at bounding box center [864, 181] width 64 height 29
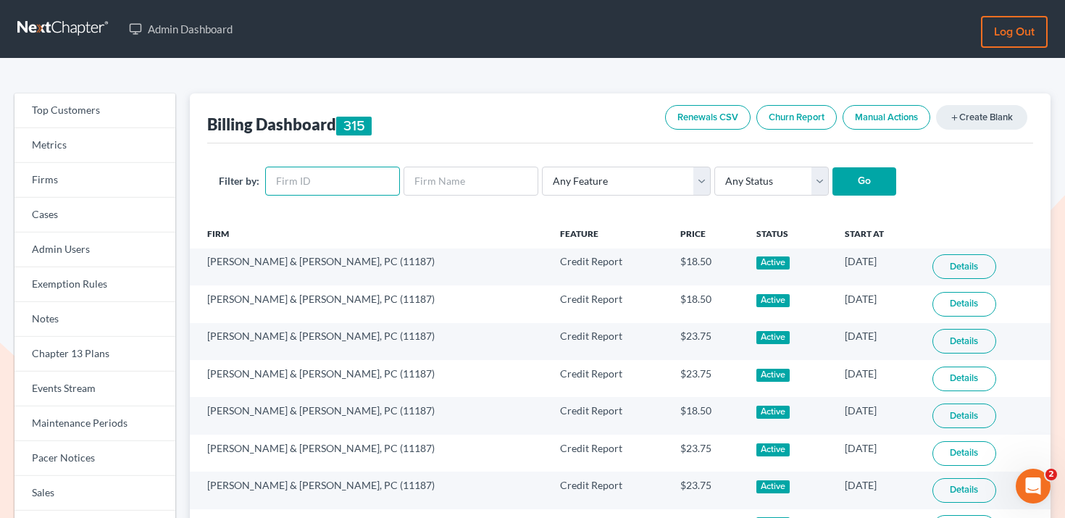
click at [375, 184] on input "text" at bounding box center [332, 181] width 135 height 29
paste input "11187"
type input "11187"
click at [757, 185] on select "Any Status Active Inactive Pending Expired Error Pending Charges" at bounding box center [771, 181] width 114 height 29
select select "active"
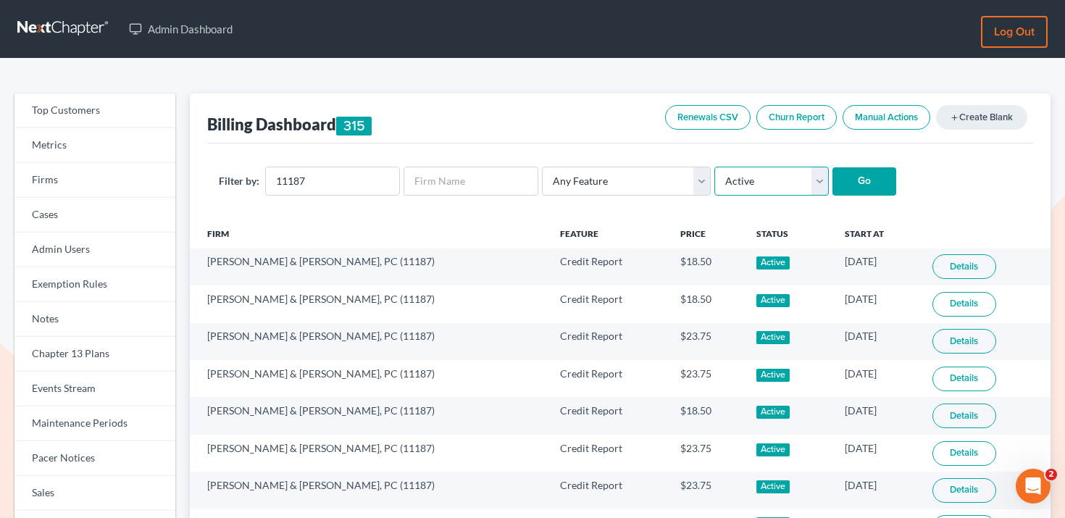
click at [714, 167] on select "Any Status Active Inactive Pending Expired Error Pending Charges" at bounding box center [771, 181] width 114 height 29
click at [839, 175] on input "Go" at bounding box center [864, 181] width 64 height 29
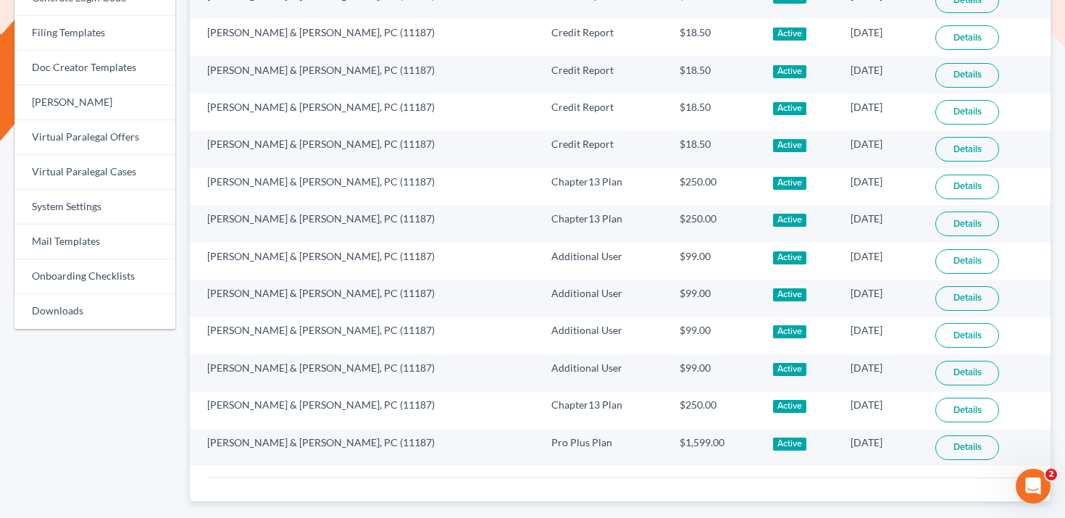
scroll to position [609, 0]
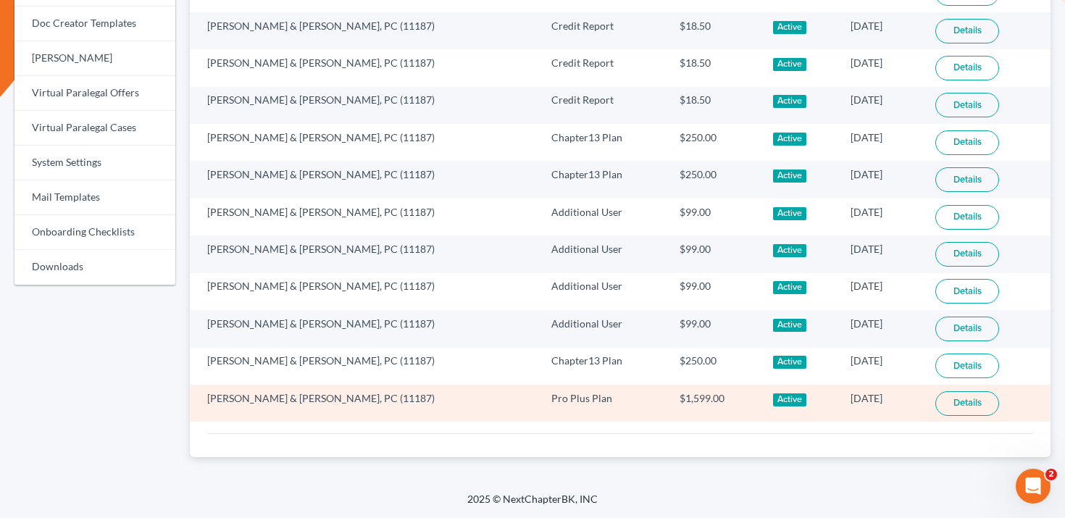
click at [953, 408] on link "Details" at bounding box center [967, 403] width 64 height 25
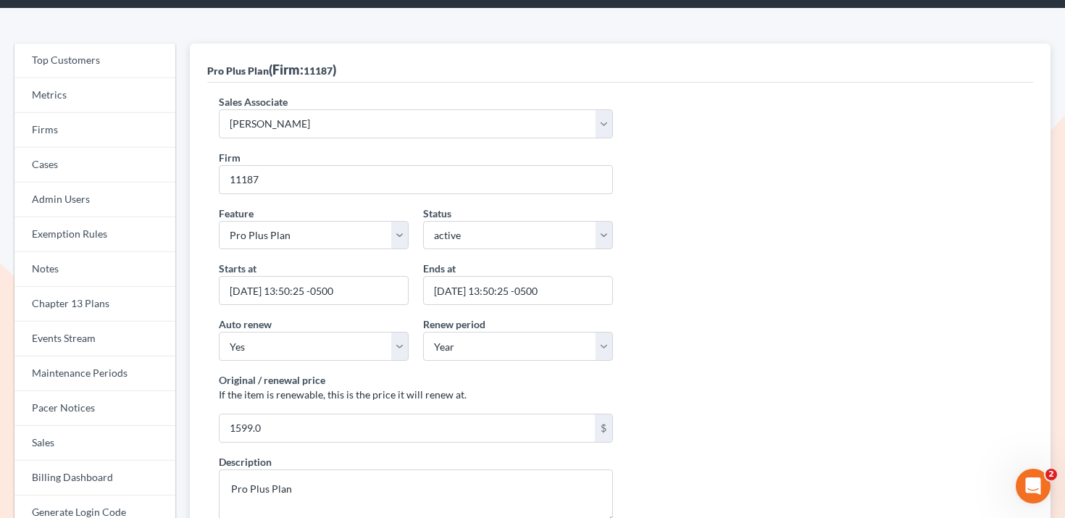
scroll to position [123, 0]
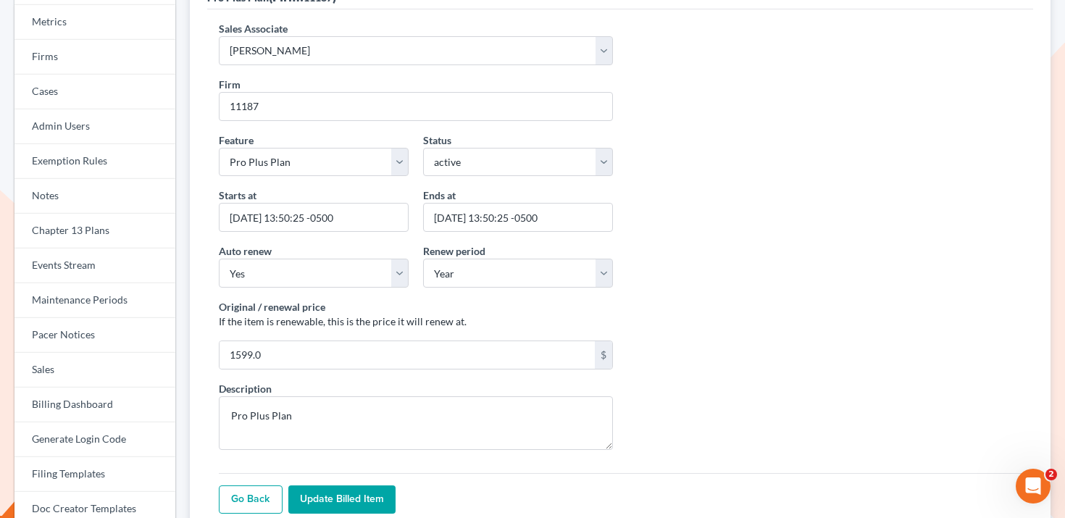
click at [242, 504] on link "Go Back" at bounding box center [251, 499] width 64 height 29
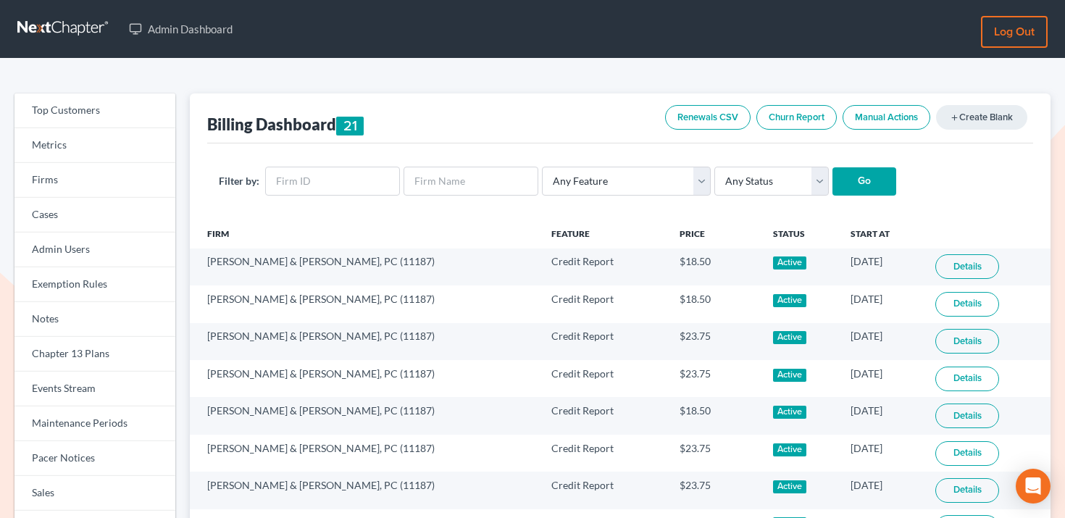
scroll to position [609, 0]
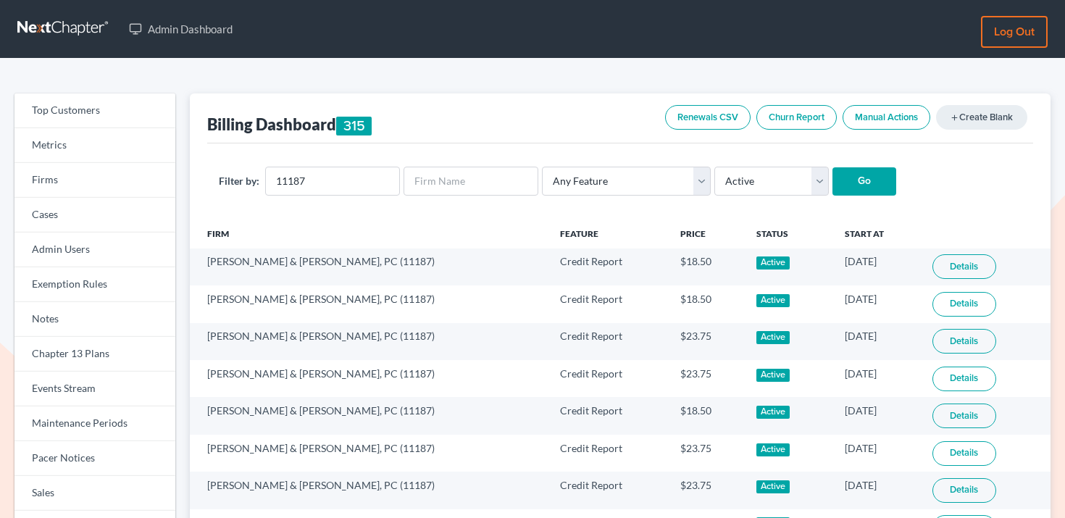
select select "active"
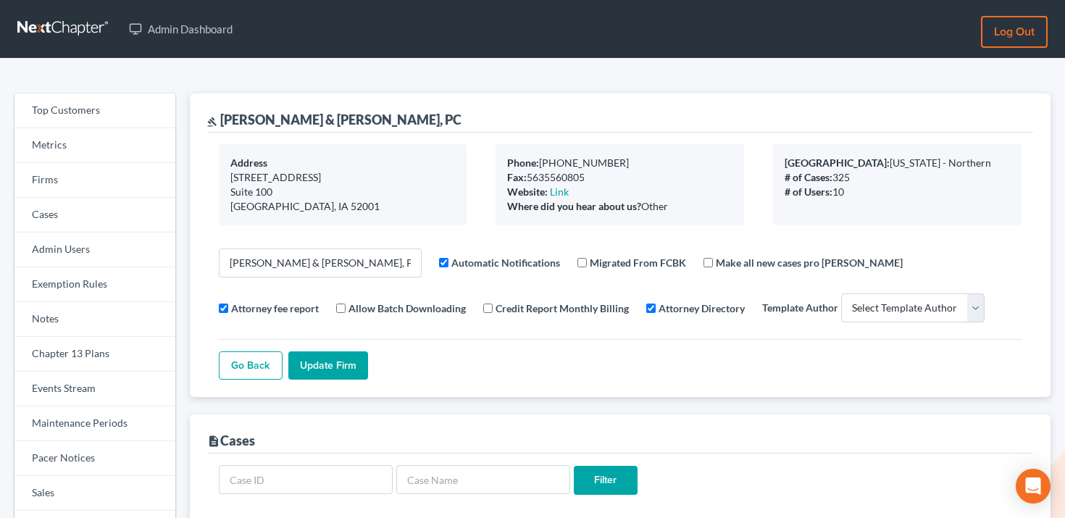
select select
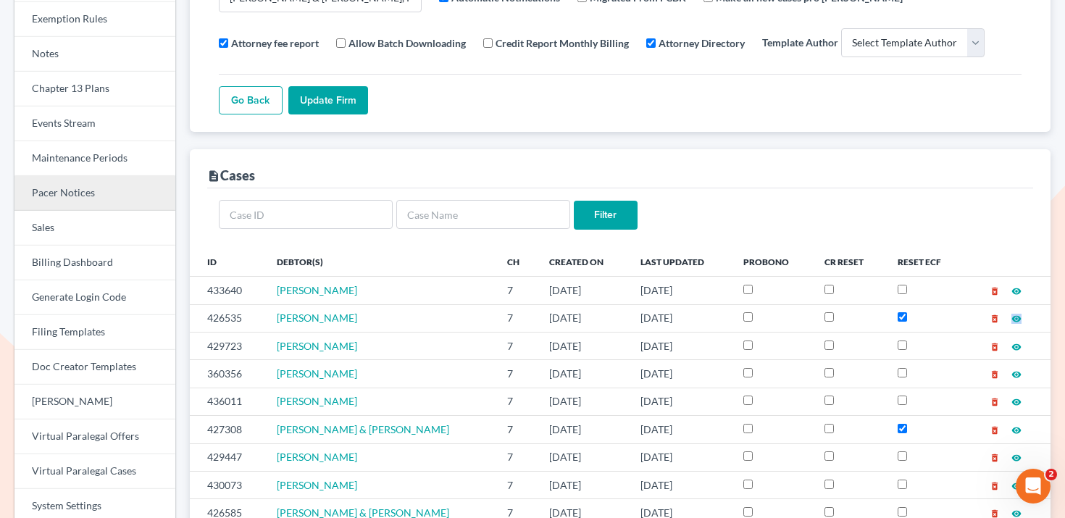
scroll to position [126, 0]
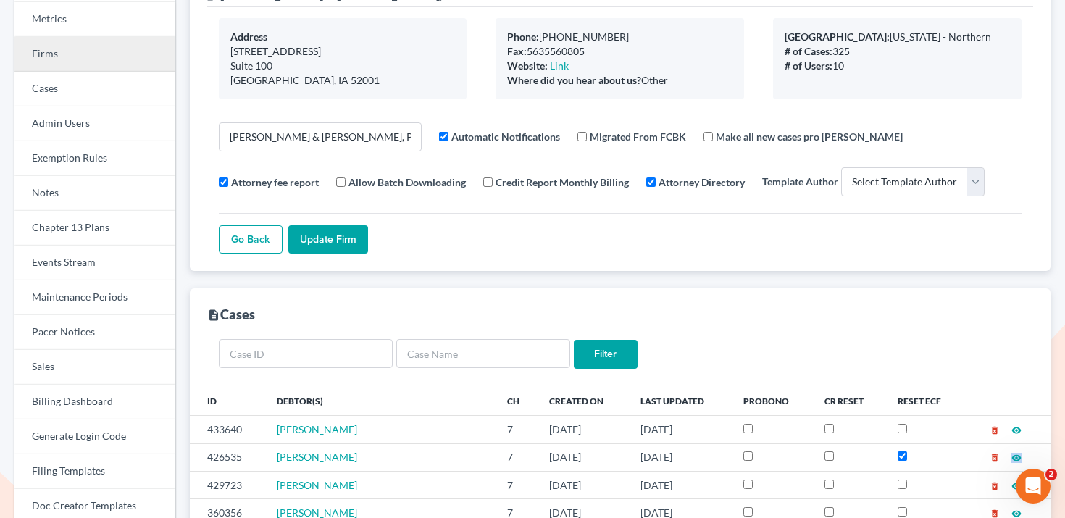
click at [100, 57] on link "Firms" at bounding box center [94, 54] width 161 height 35
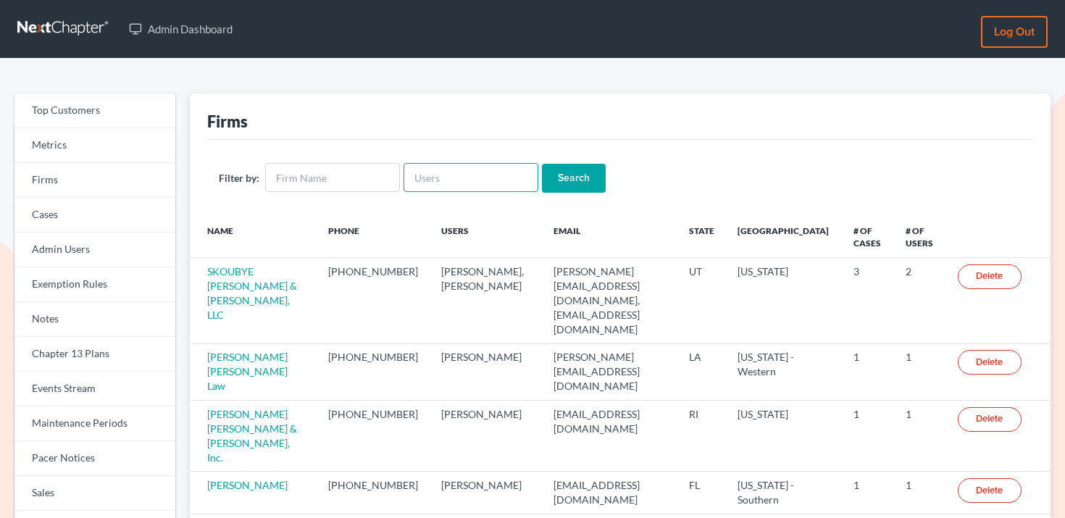
click at [439, 181] on input "text" at bounding box center [471, 177] width 135 height 29
paste input "[PERSON_NAME][EMAIL_ADDRESS][DOMAIN_NAME]"
type input "[PERSON_NAME][EMAIL_ADDRESS][DOMAIN_NAME]"
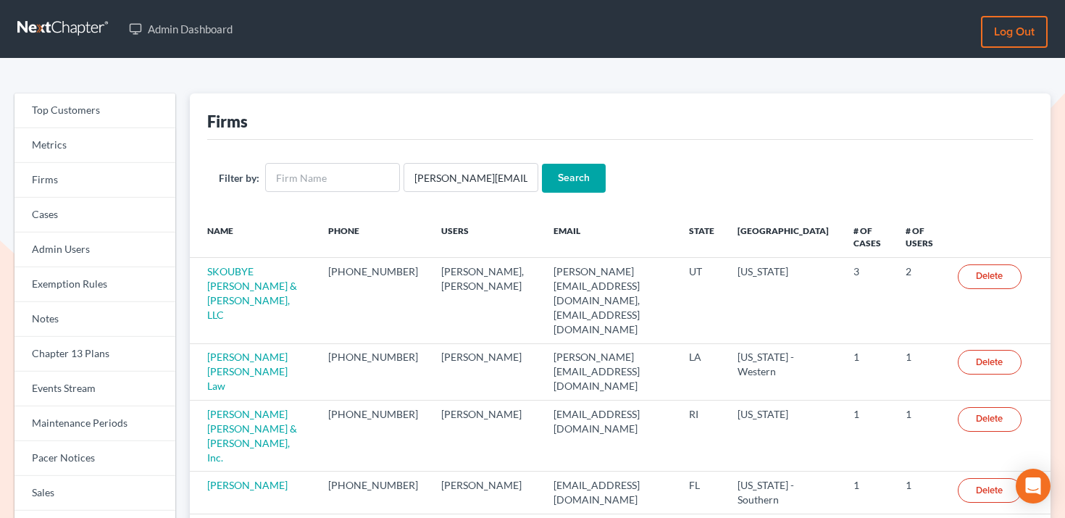
click at [565, 179] on input "Search" at bounding box center [574, 178] width 64 height 29
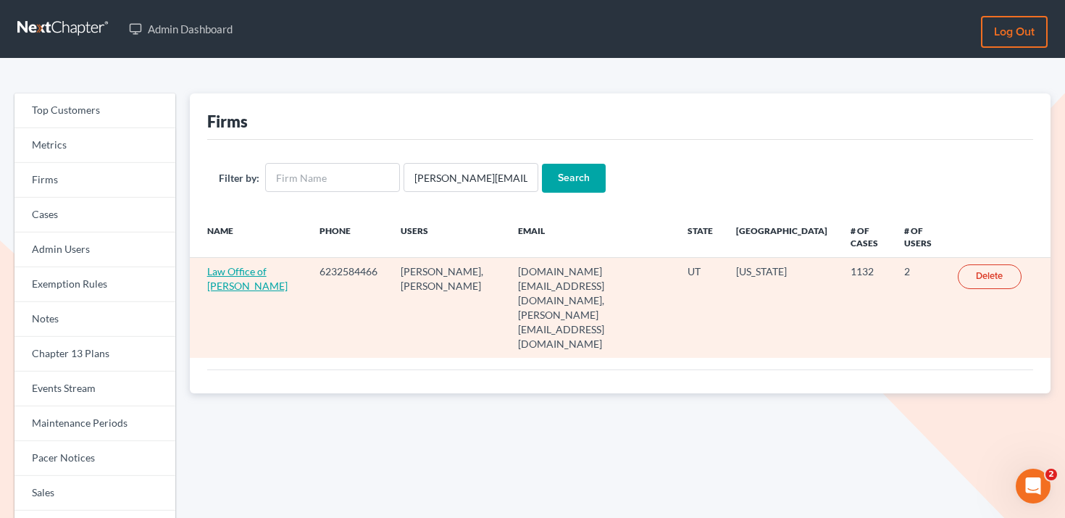
click at [232, 292] on link "Law Office of [PERSON_NAME]" at bounding box center [247, 278] width 80 height 27
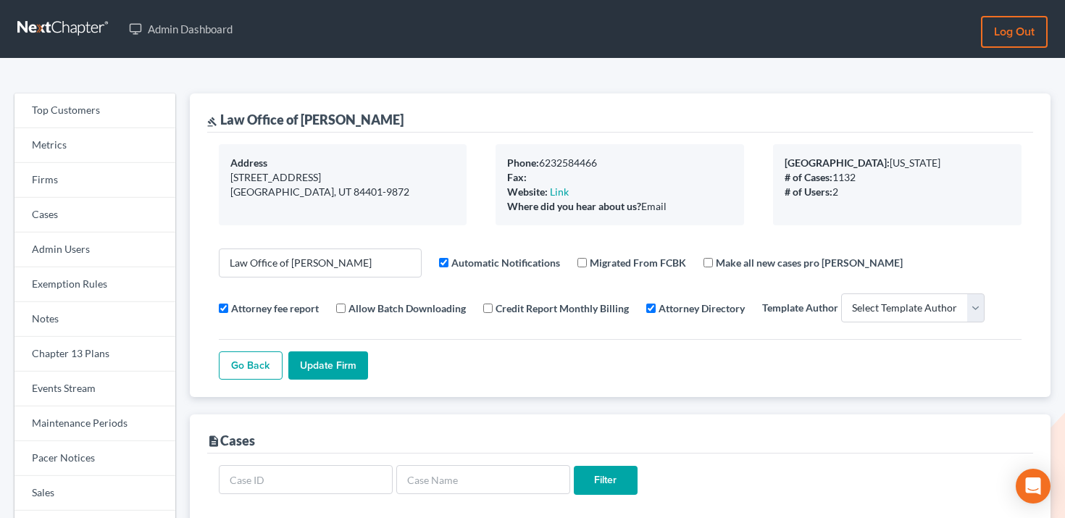
select select
click at [72, 171] on link "Firms" at bounding box center [94, 180] width 161 height 35
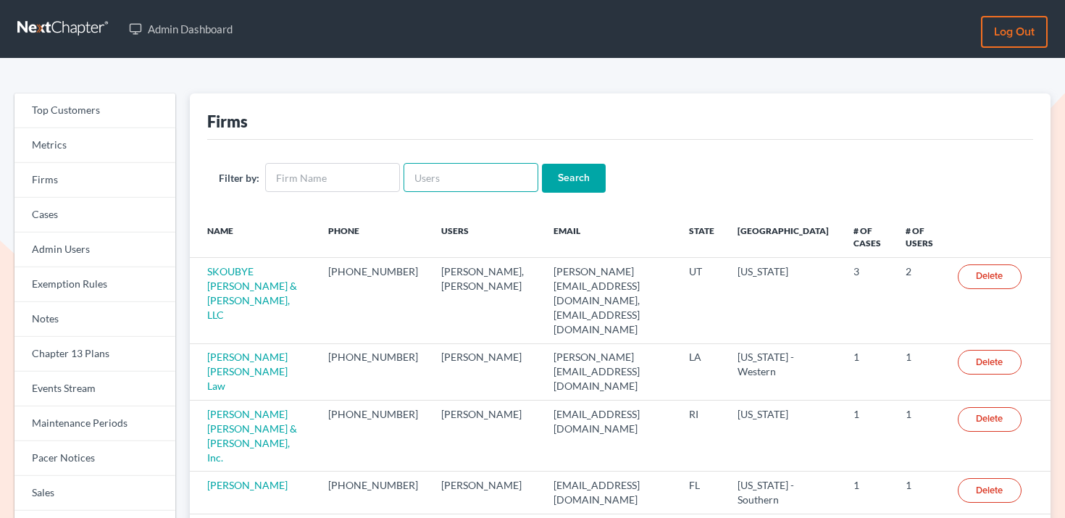
click at [464, 172] on input "text" at bounding box center [471, 177] width 135 height 29
paste input "[EMAIL_ADDRESS][DOMAIN_NAME]"
type input "[EMAIL_ADDRESS][DOMAIN_NAME]"
click at [572, 171] on input "Search" at bounding box center [574, 178] width 64 height 29
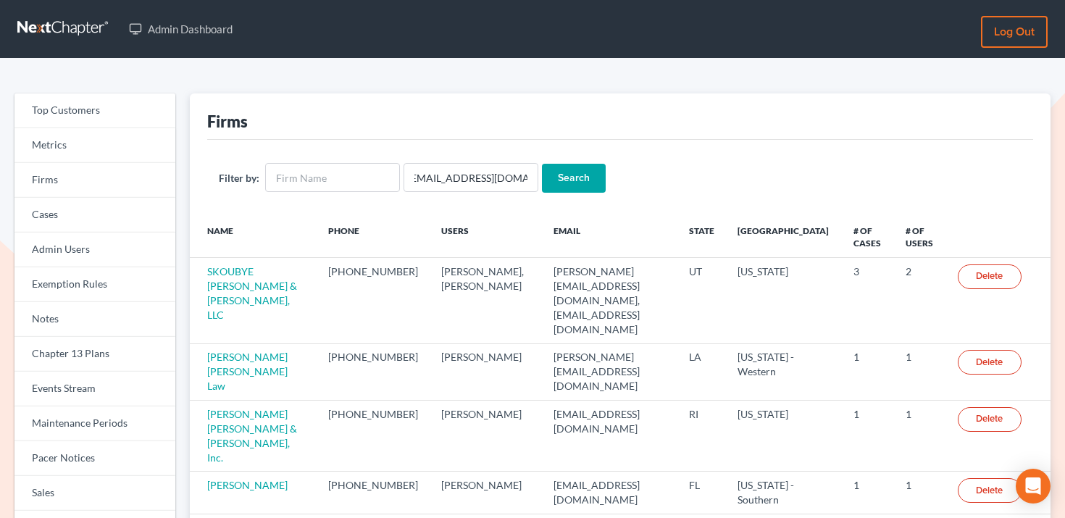
scroll to position [0, 0]
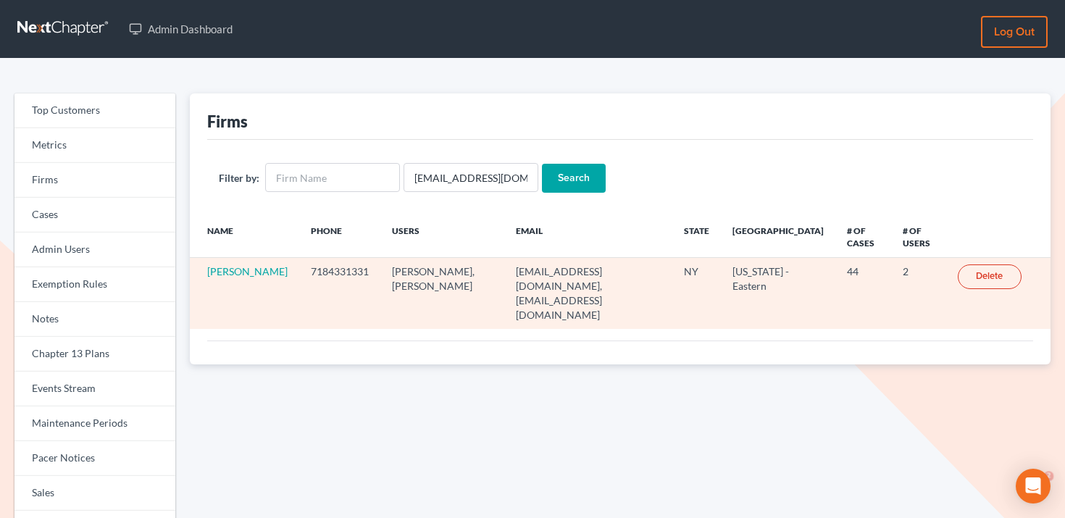
click at [232, 279] on td "John Garzon" at bounding box center [244, 293] width 109 height 71
click at [232, 277] on link "John Garzon" at bounding box center [247, 271] width 80 height 12
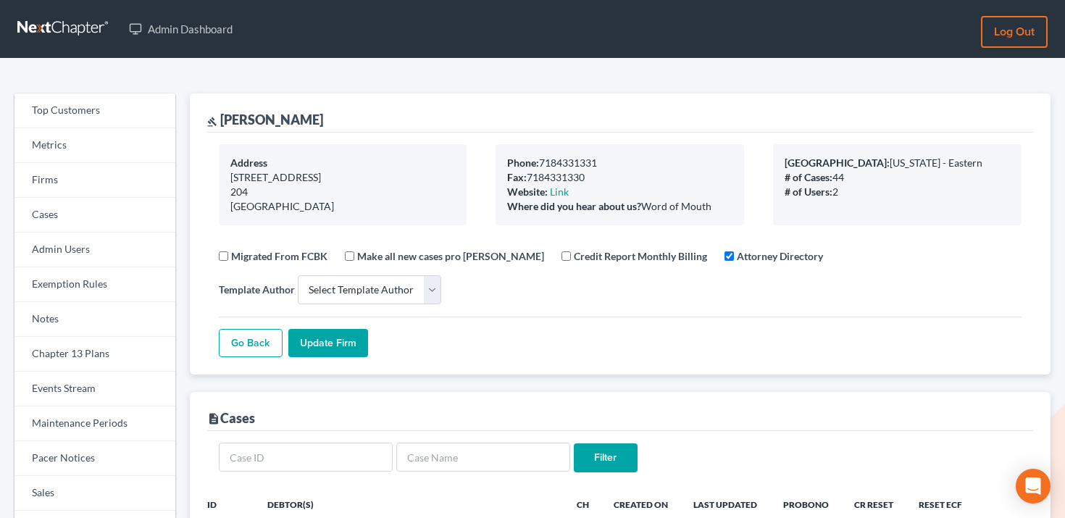
select select
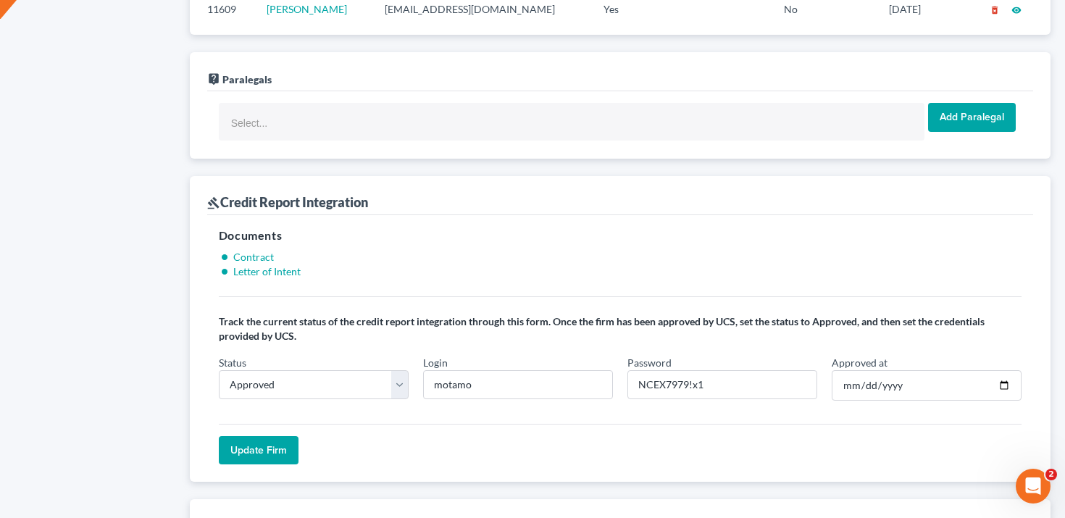
scroll to position [1008, 0]
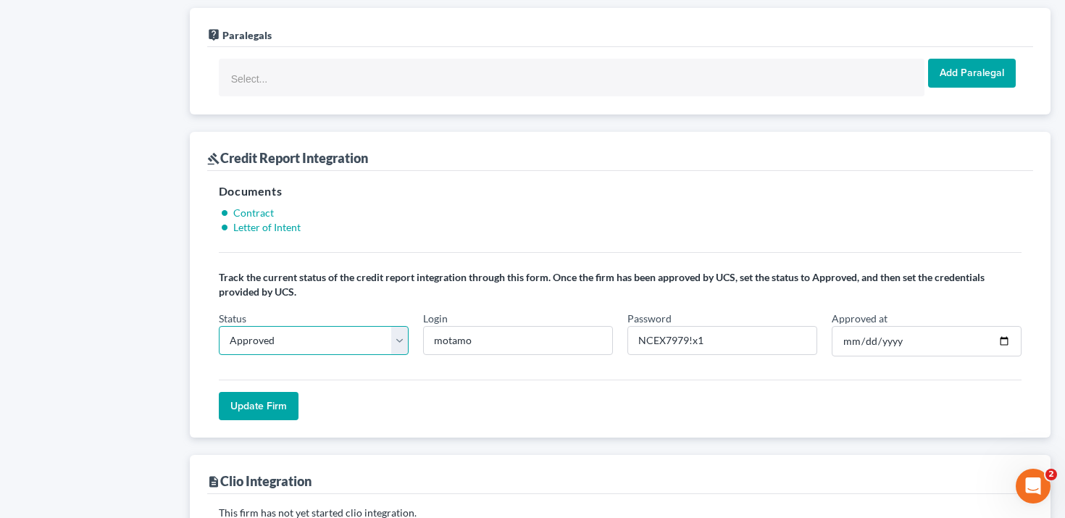
click at [296, 331] on select "In Progress Not Approved Approved Retry" at bounding box center [314, 340] width 190 height 29
select select "retry"
click at [219, 326] on select "In Progress Not Approved Approved Retry" at bounding box center [314, 340] width 190 height 29
click at [284, 396] on input "Update Firm" at bounding box center [259, 406] width 80 height 29
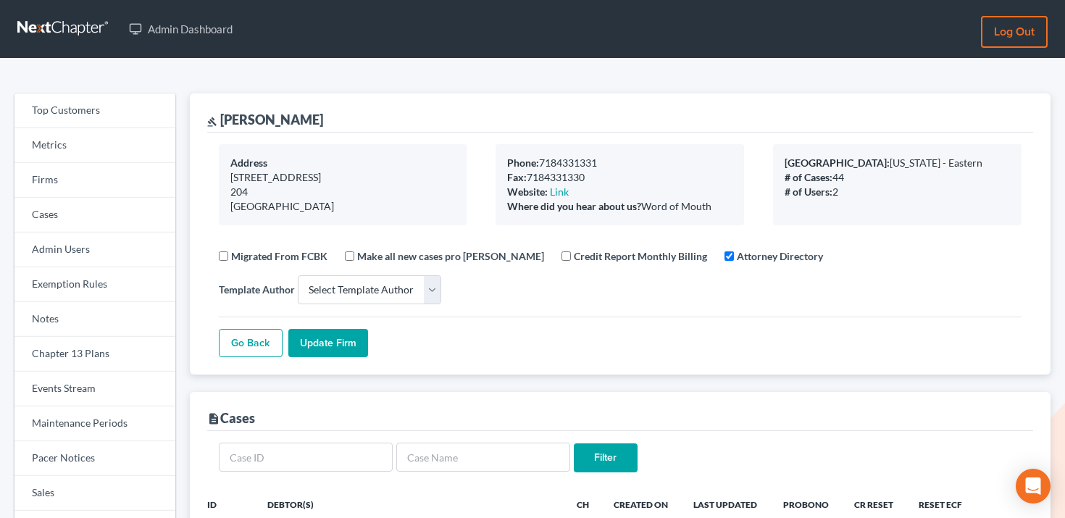
select select
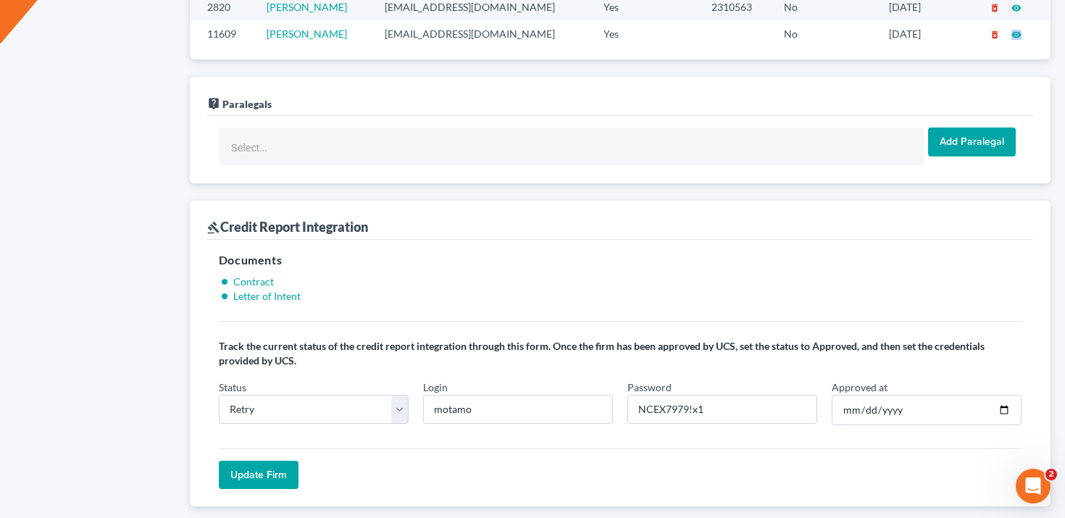
scroll to position [992, 0]
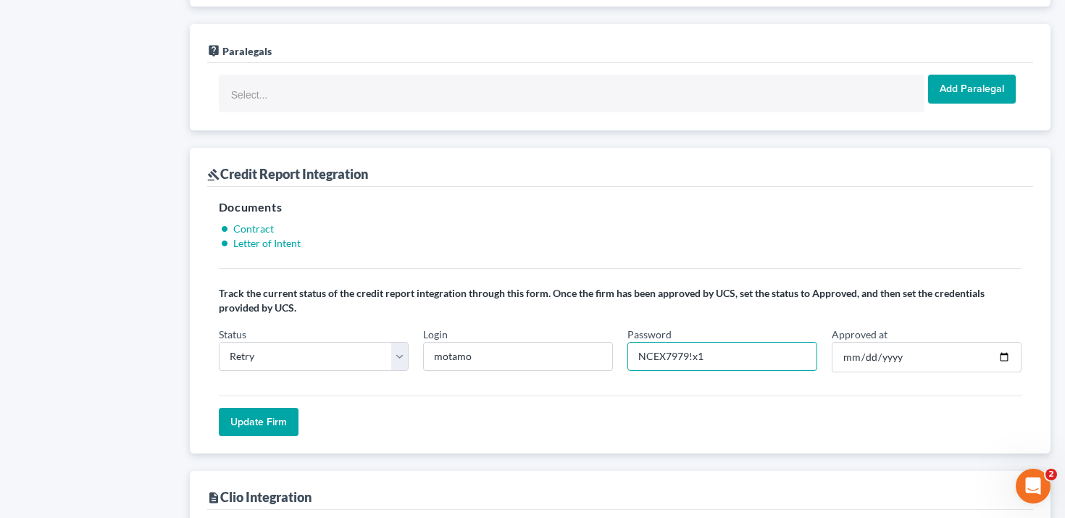
drag, startPoint x: 743, startPoint y: 359, endPoint x: 630, endPoint y: 355, distance: 113.1
click at [630, 356] on input "NCEX7979!x1" at bounding box center [722, 356] width 190 height 29
click at [477, 356] on input "motamo" at bounding box center [518, 356] width 190 height 29
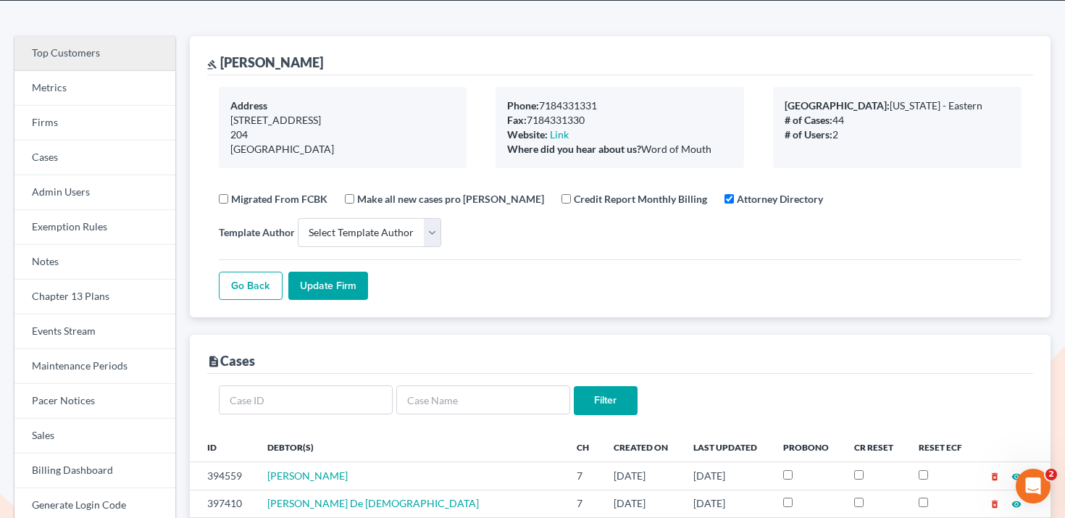
scroll to position [0, 0]
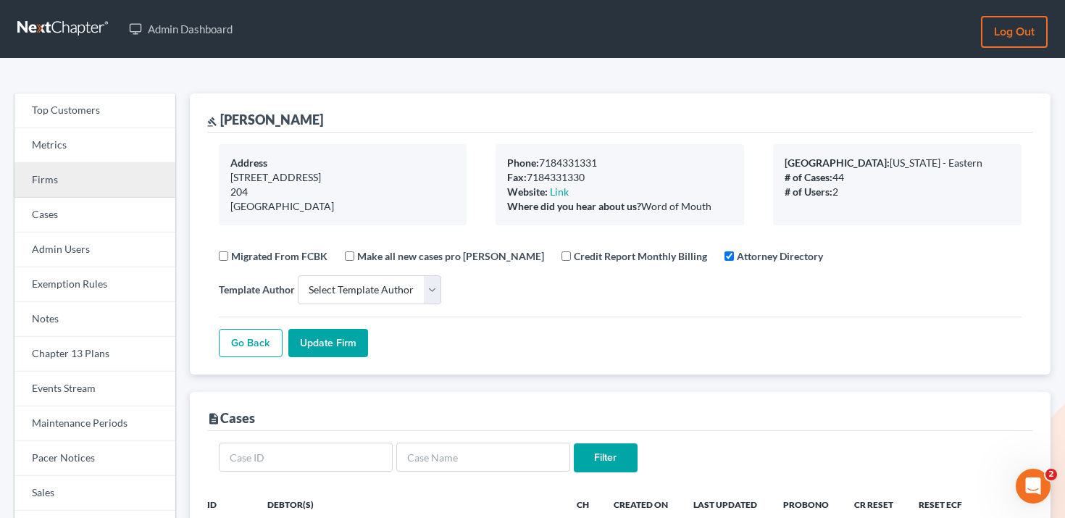
click at [85, 182] on link "Firms" at bounding box center [94, 180] width 161 height 35
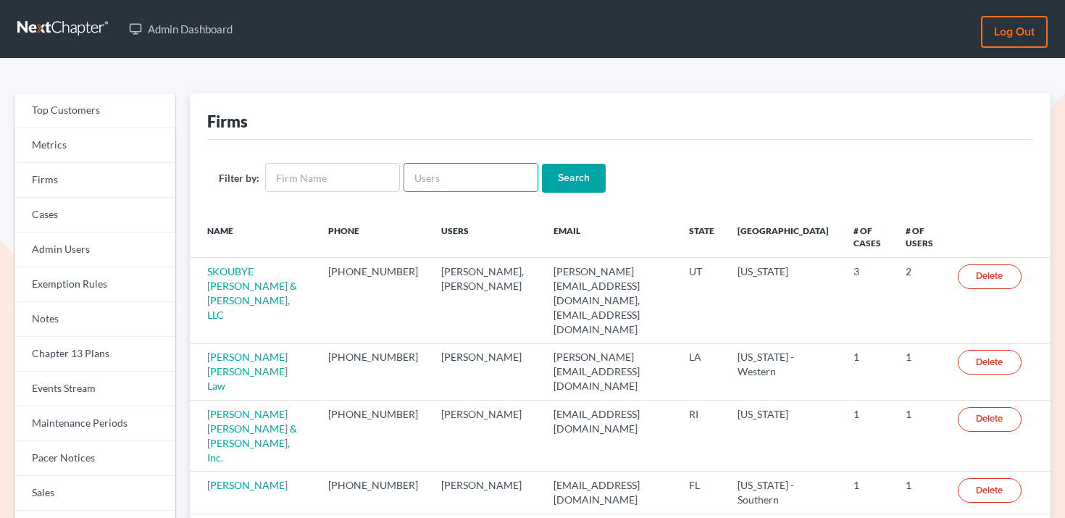
click at [477, 185] on input "text" at bounding box center [471, 177] width 135 height 29
paste input "[PERSON_NAME][EMAIL_ADDRESS][DOMAIN_NAME]"
type input "[PERSON_NAME][EMAIL_ADDRESS][DOMAIN_NAME]"
click at [568, 173] on input "Search" at bounding box center [574, 178] width 64 height 29
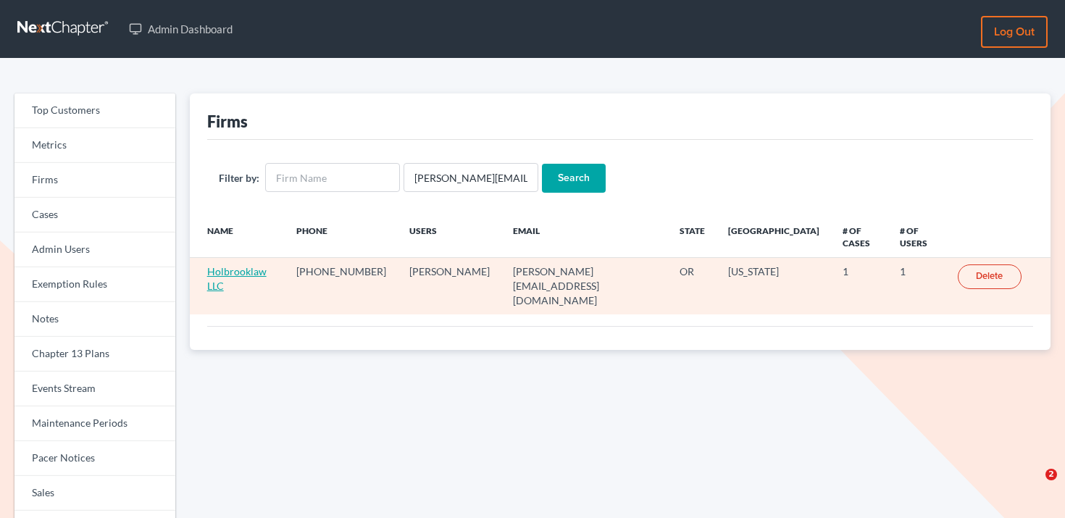
click at [254, 265] on link "Holbrooklaw LLC" at bounding box center [236, 278] width 59 height 27
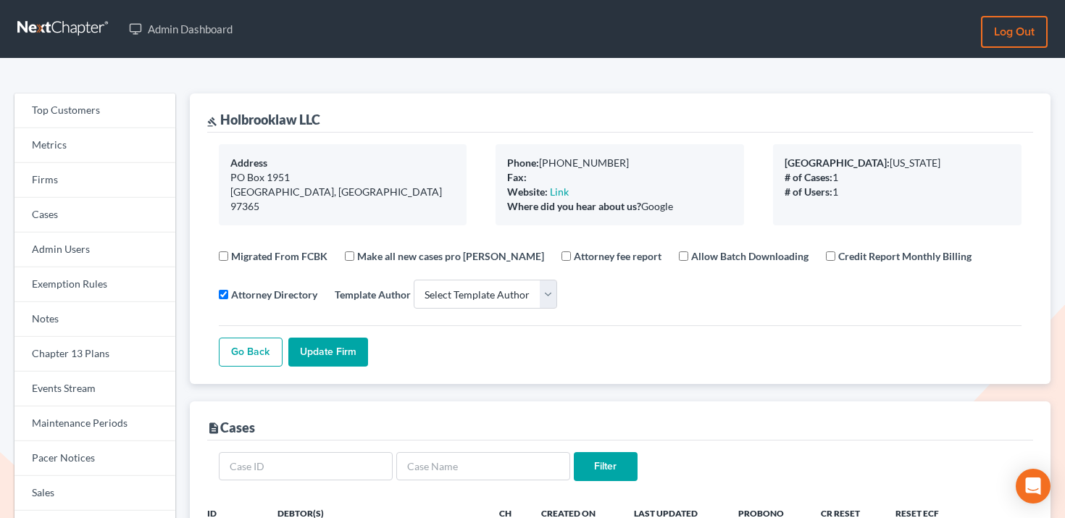
select select
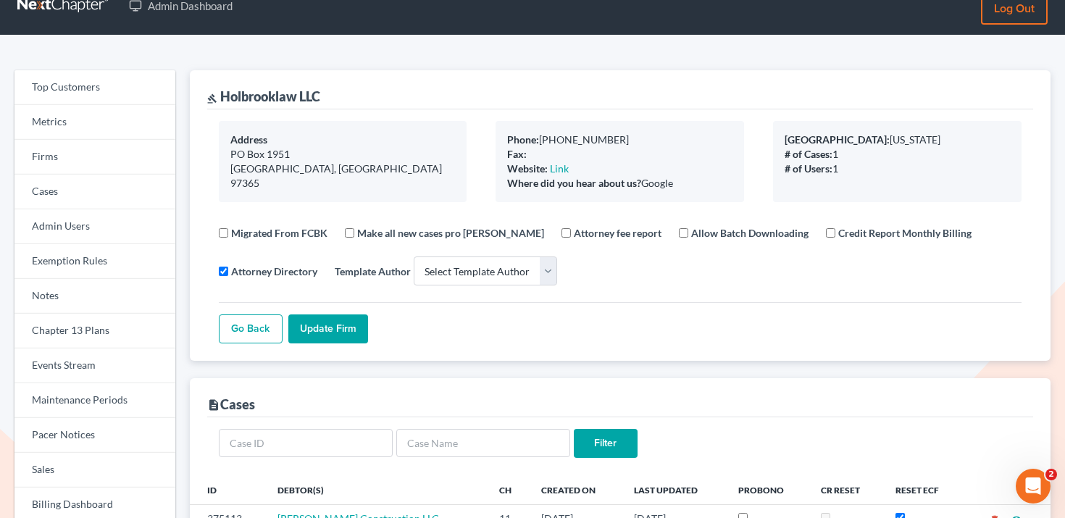
scroll to position [25, 0]
